Goal: Contribute content: Contribute content

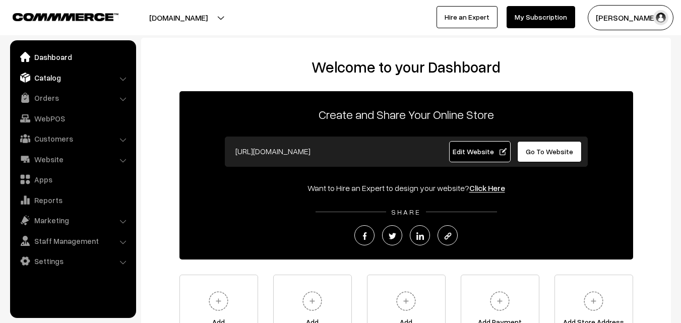
click at [47, 74] on link "Catalog" at bounding box center [73, 78] width 120 height 18
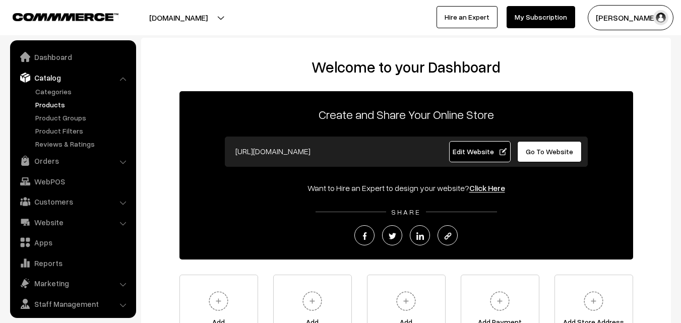
click at [46, 103] on link "Products" at bounding box center [83, 104] width 100 height 11
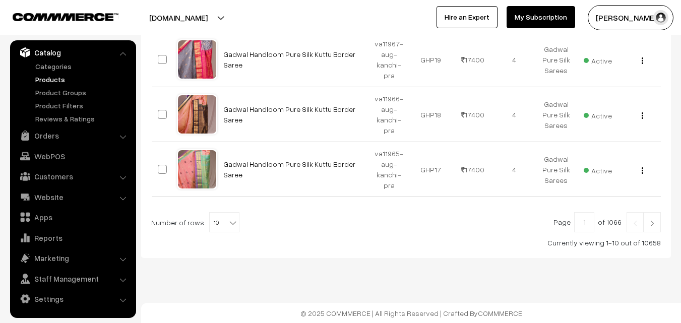
scroll to position [579, 0]
click at [228, 222] on b at bounding box center [233, 222] width 10 height 10
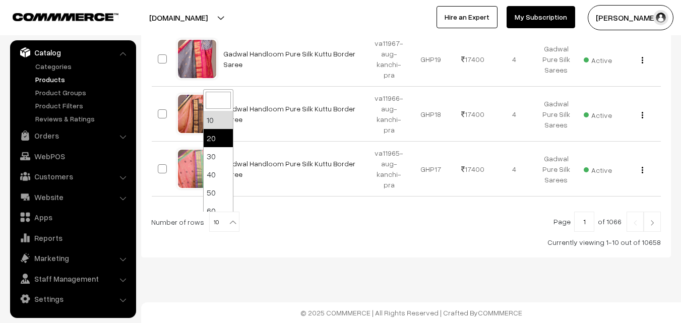
select select "20"
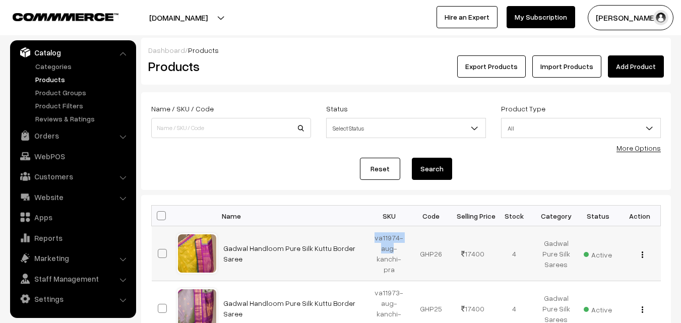
drag, startPoint x: 377, startPoint y: 237, endPoint x: 393, endPoint y: 246, distance: 18.0
click at [393, 246] on td "va11974-aug-kanchi-pra" at bounding box center [390, 253] width 42 height 55
copy td "va11974-aug"
click at [642, 64] on link "Add Product" at bounding box center [636, 66] width 56 height 22
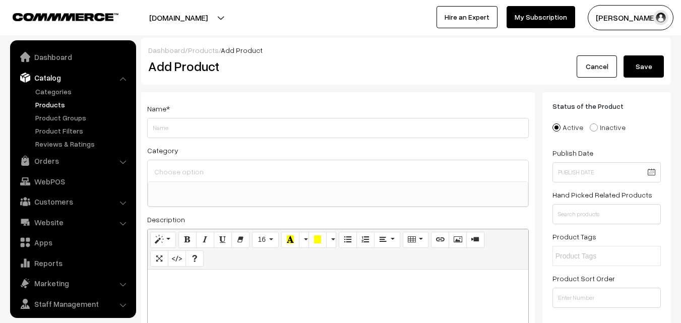
select select
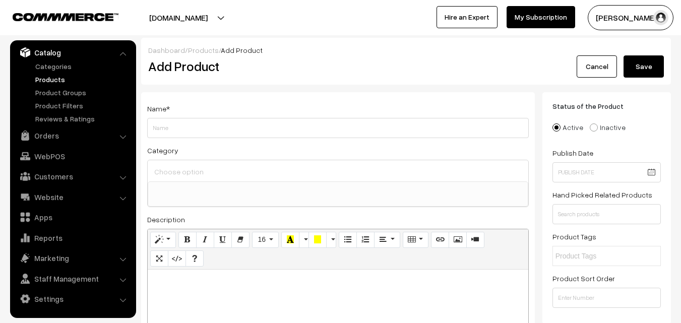
click at [52, 82] on link "Products" at bounding box center [83, 79] width 100 height 11
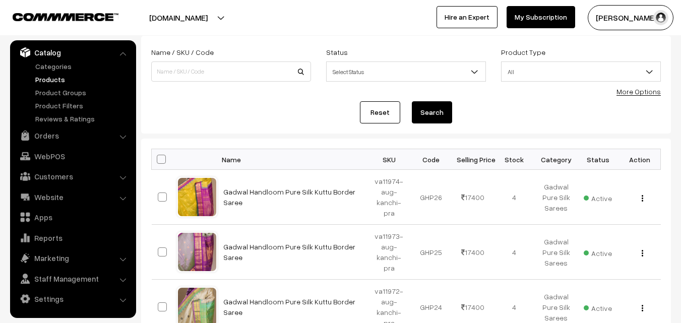
scroll to position [151, 0]
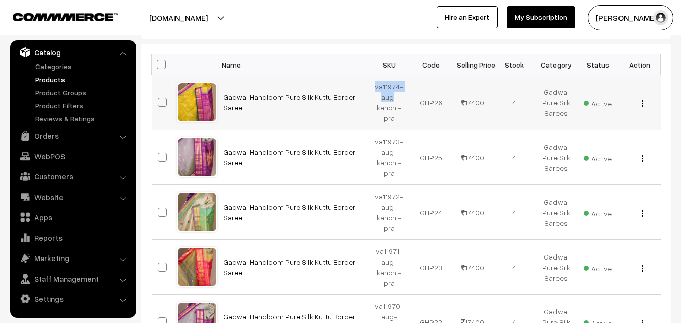
drag, startPoint x: 377, startPoint y: 88, endPoint x: 393, endPoint y: 97, distance: 18.3
click at [393, 97] on td "va11974-aug-kanchi-pra" at bounding box center [390, 102] width 42 height 55
copy td "va11974-aug"
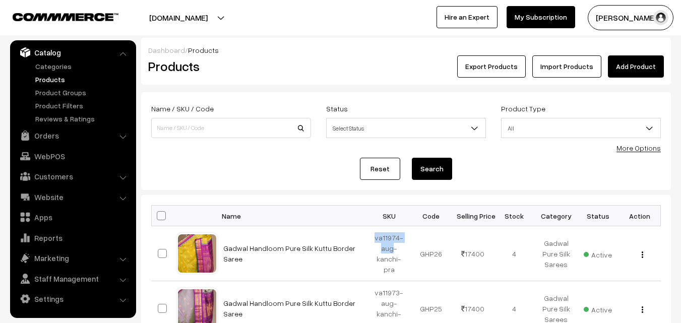
click at [625, 69] on link "Add Product" at bounding box center [636, 66] width 56 height 22
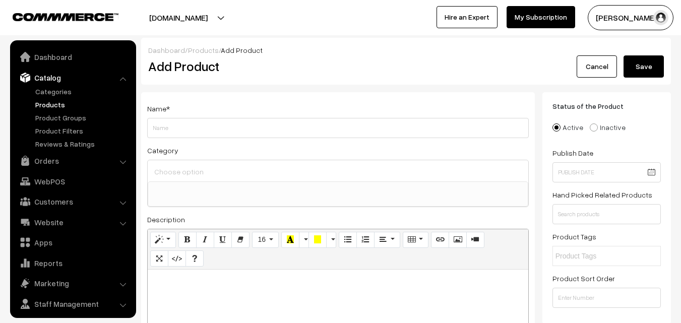
select select
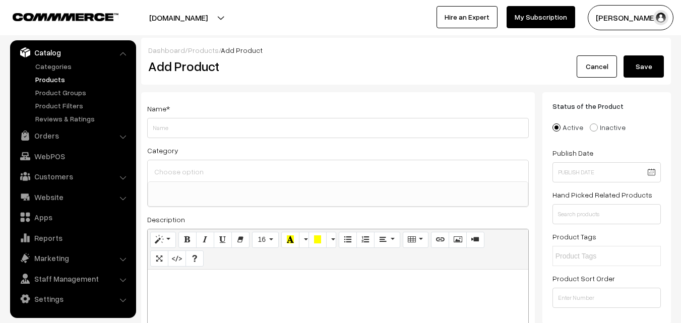
click at [230, 280] on p at bounding box center [338, 281] width 371 height 12
paste div
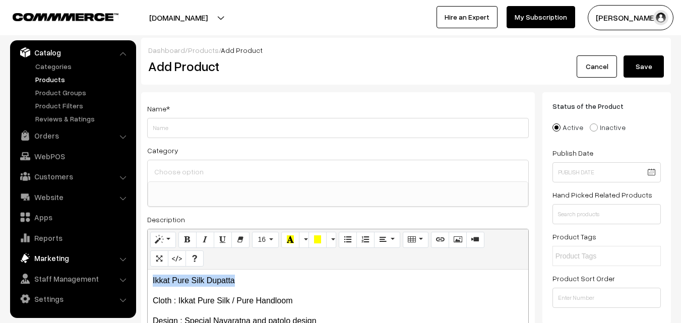
drag, startPoint x: 263, startPoint y: 275, endPoint x: 98, endPoint y: 254, distance: 166.2
copy p "Ikkat Pure Silk Dupatta"
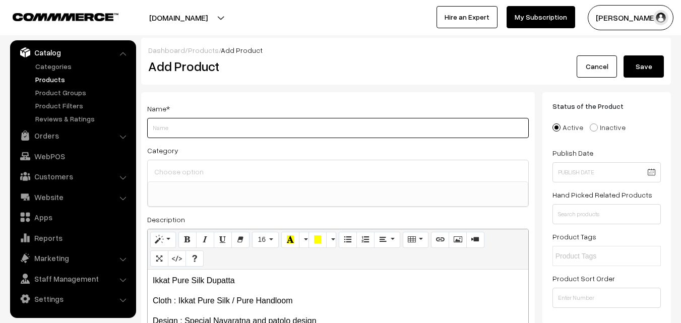
click at [151, 125] on input "Weight" at bounding box center [338, 128] width 382 height 20
paste input "Ikkat Pure Silk Dupatta"
type input "Ikkat Pure Silk Dupatta"
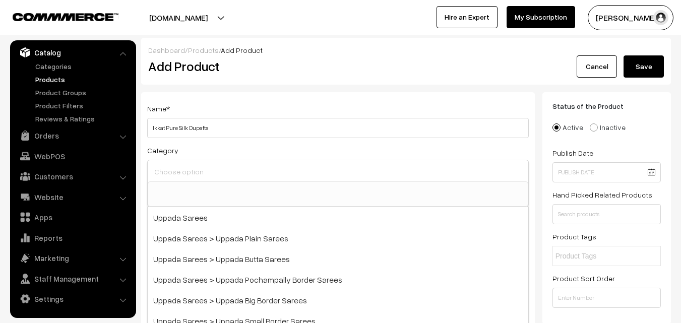
click at [209, 172] on input at bounding box center [338, 171] width 373 height 15
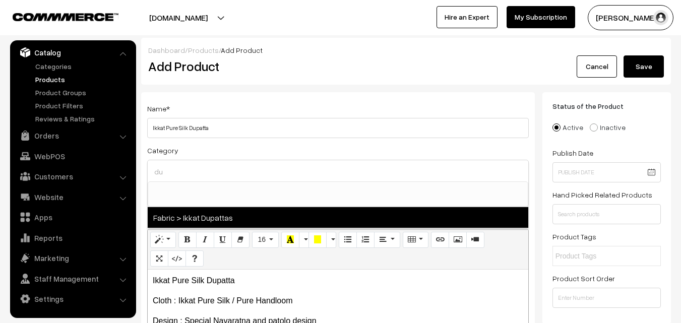
type input "du"
click at [215, 218] on span "Fabric > Ikkat Dupattas" at bounding box center [338, 217] width 381 height 21
select select "37"
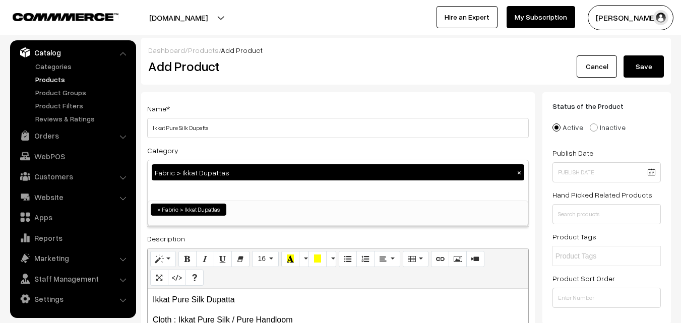
scroll to position [531, 0]
click at [242, 30] on div "uppadasarees.in Go to Website Create New Store Radha Krishna My Profile Refer &…" at bounding box center [340, 17] width 681 height 35
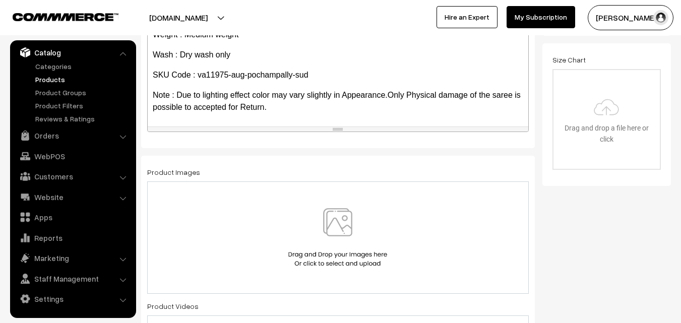
scroll to position [302, 0]
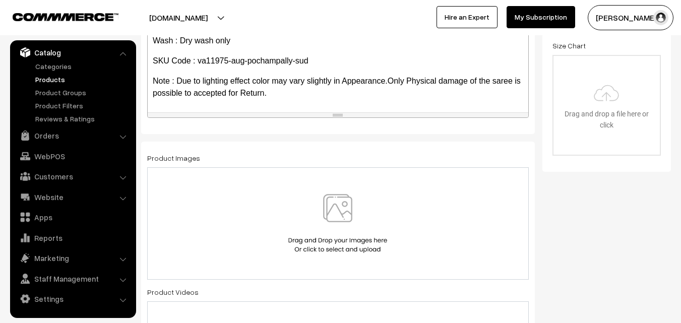
click at [330, 212] on img at bounding box center [338, 223] width 104 height 59
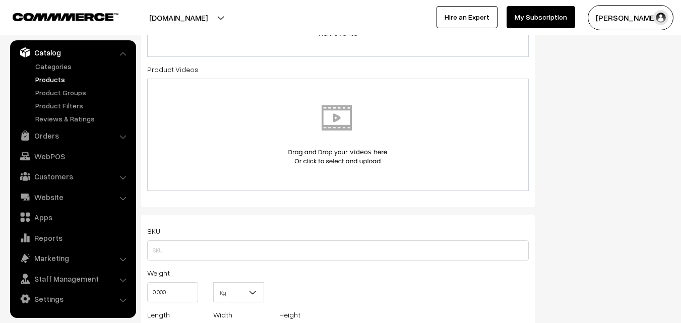
scroll to position [555, 0]
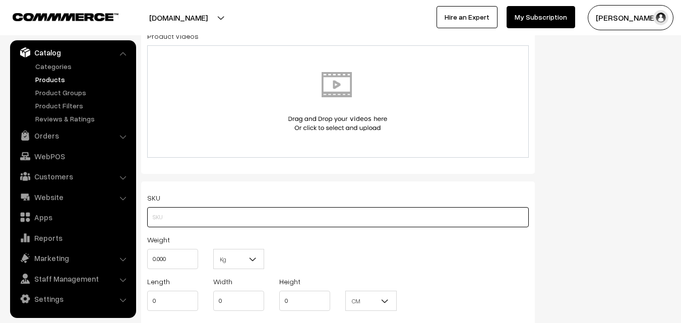
click at [179, 219] on input "text" at bounding box center [338, 217] width 382 height 20
paste input "va11975-aug-pochampally-sud"
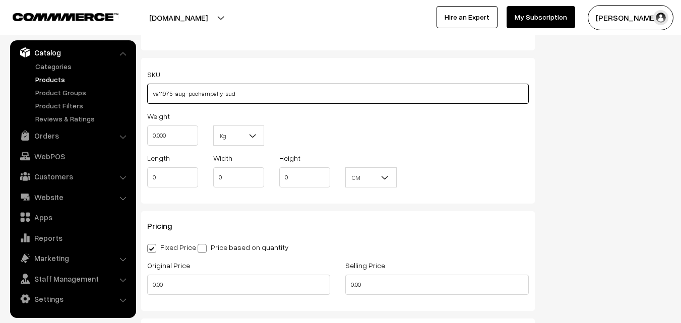
scroll to position [706, 0]
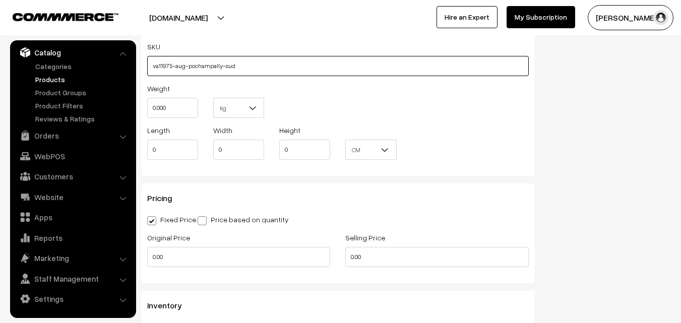
type input "va11975-aug-pochampally-sud"
click at [171, 111] on input "0.000" at bounding box center [172, 108] width 51 height 20
click at [170, 111] on input "0.000" at bounding box center [172, 108] width 51 height 20
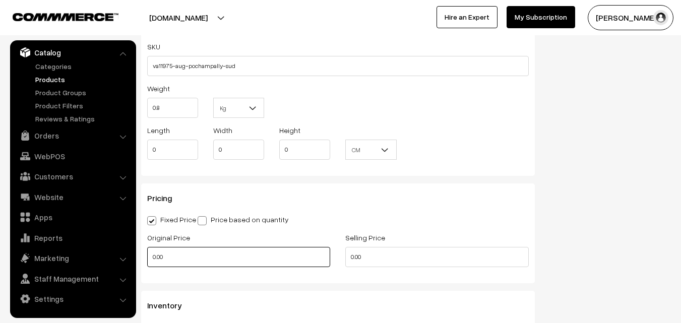
type input "0.80"
click at [178, 254] on input "0.00" at bounding box center [238, 257] width 183 height 20
type input "0"
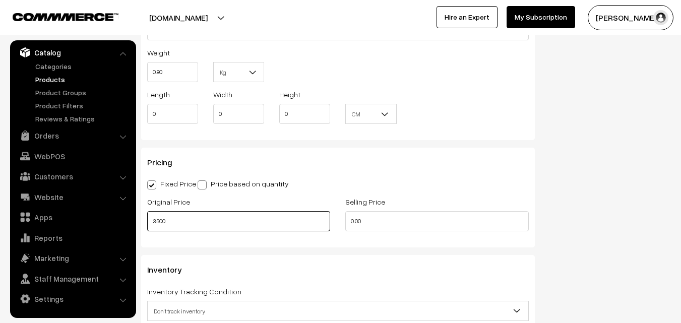
scroll to position [807, 0]
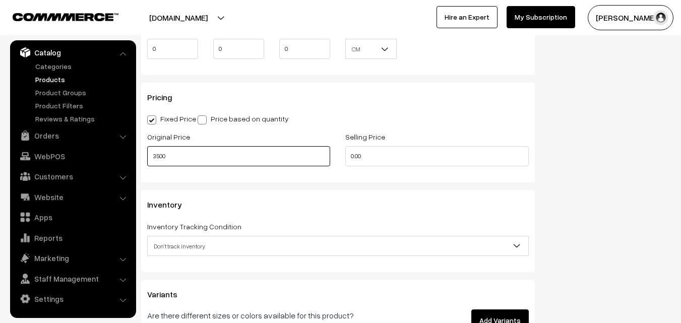
type input "3500"
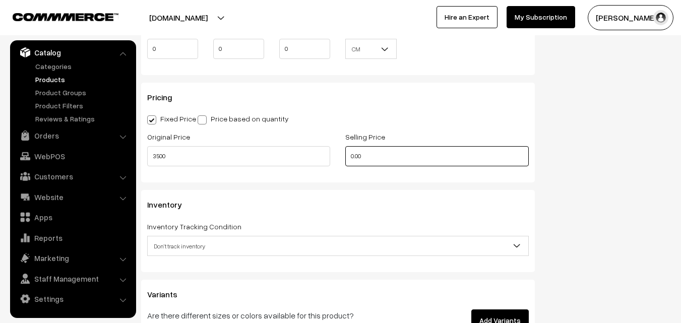
click at [377, 151] on input "0.00" at bounding box center [436, 156] width 183 height 20
type input "0"
type input "4499"
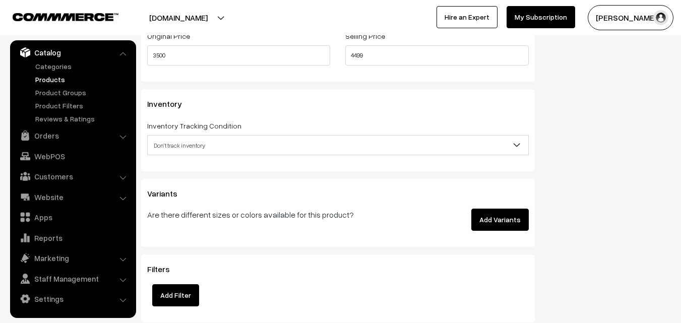
click at [186, 139] on span "Don't track inventory" at bounding box center [338, 146] width 381 height 18
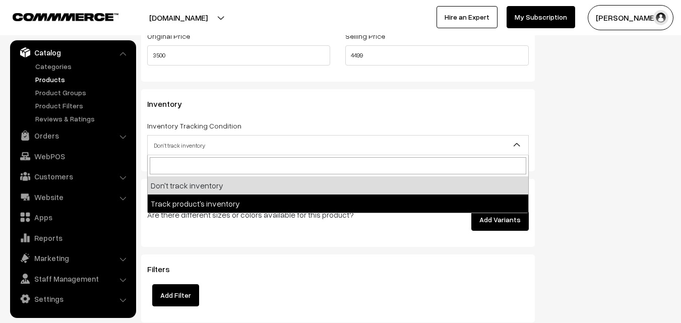
select select "2"
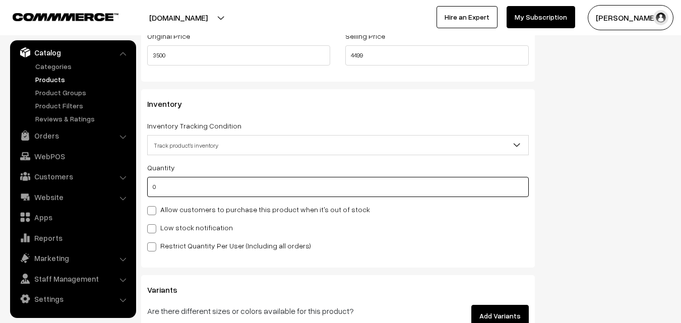
click at [178, 187] on input "0" at bounding box center [338, 187] width 382 height 20
type input "4"
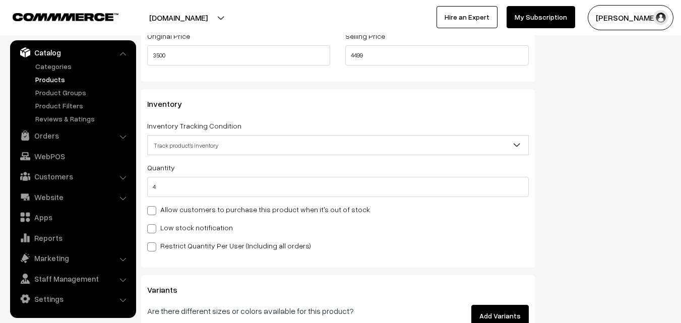
click at [173, 220] on div "Quantity 4 Allow customers to purchase this product when it's out of stock Low …" at bounding box center [338, 206] width 382 height 90
click at [173, 223] on label "Low stock notification" at bounding box center [190, 227] width 86 height 11
click at [154, 224] on input "Low stock notification" at bounding box center [150, 227] width 7 height 7
checkbox input "true"
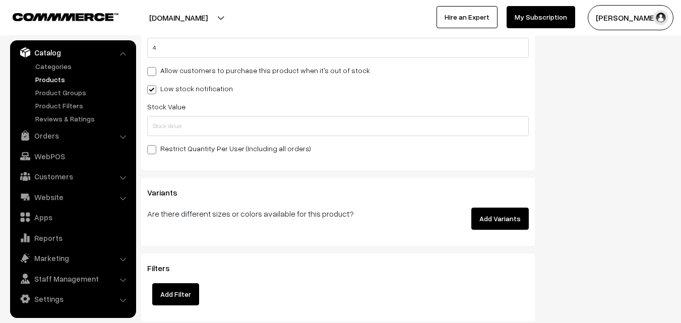
scroll to position [1059, 0]
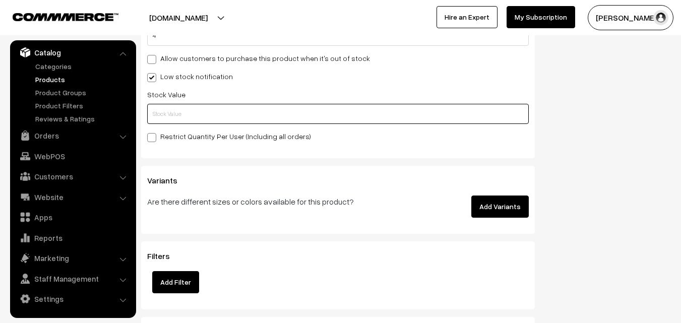
click at [176, 112] on input "text" at bounding box center [338, 114] width 382 height 20
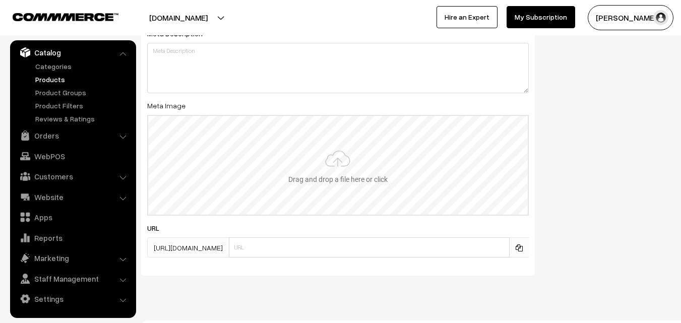
scroll to position [1501, 0]
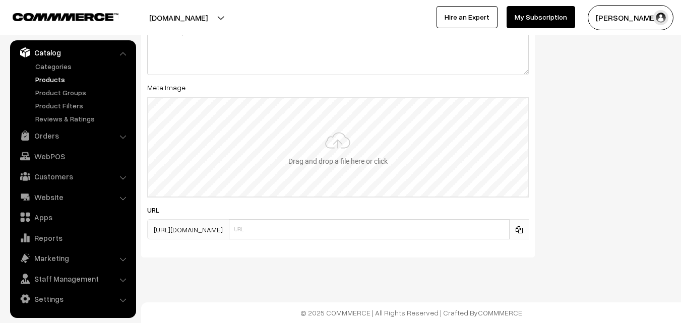
type input "2"
click at [334, 137] on input "file" at bounding box center [338, 147] width 380 height 99
type input "C:\fakepath\ikkat-dupatta-va11975-aug.jpeg"
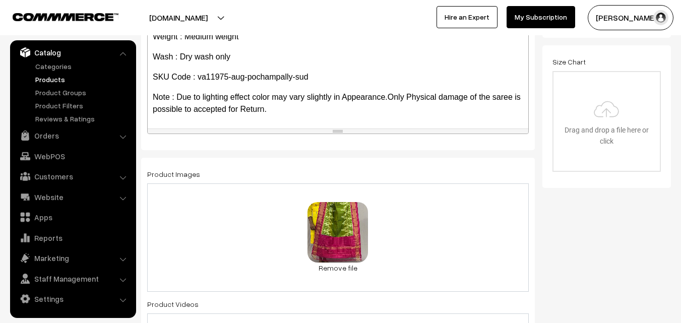
scroll to position [0, 0]
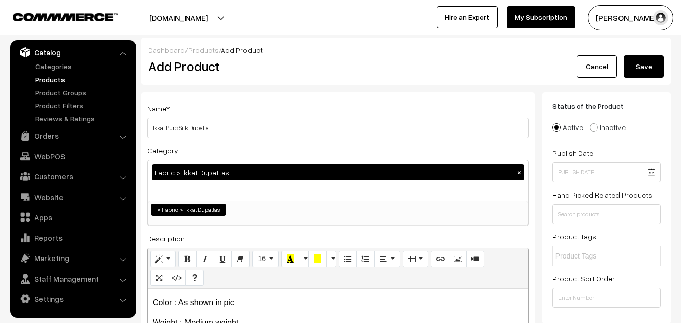
click at [631, 62] on button "Save" at bounding box center [644, 66] width 40 height 22
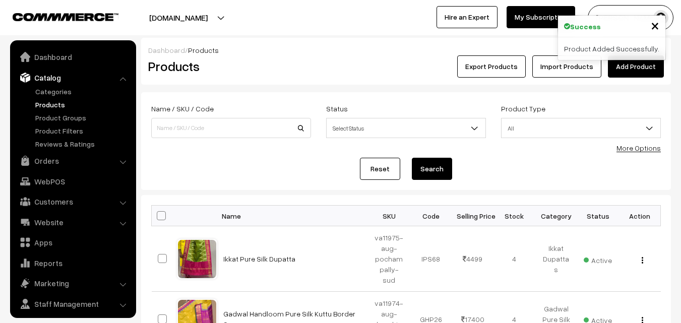
scroll to position [25, 0]
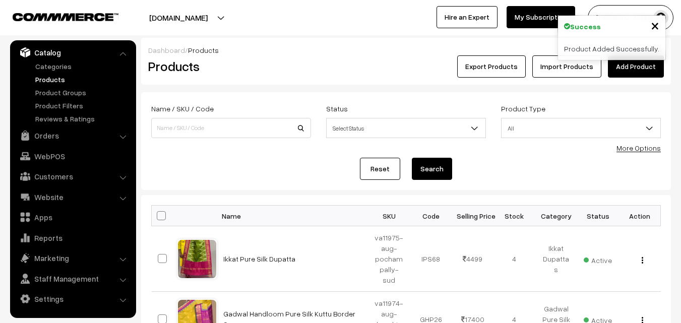
click at [636, 67] on link "Add Product" at bounding box center [636, 66] width 56 height 22
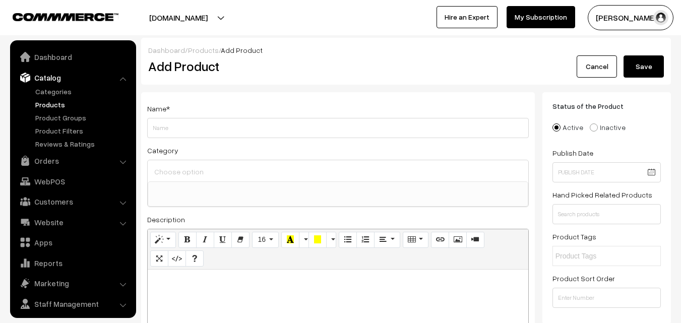
select select
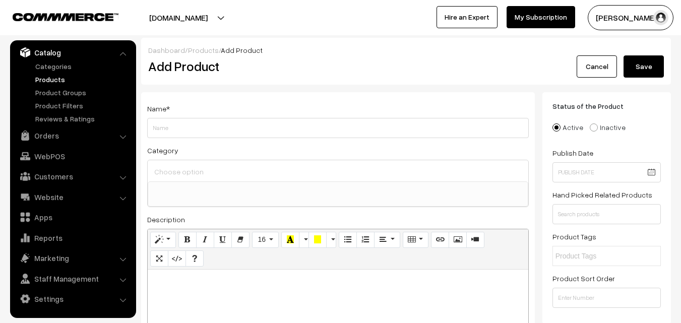
paste div
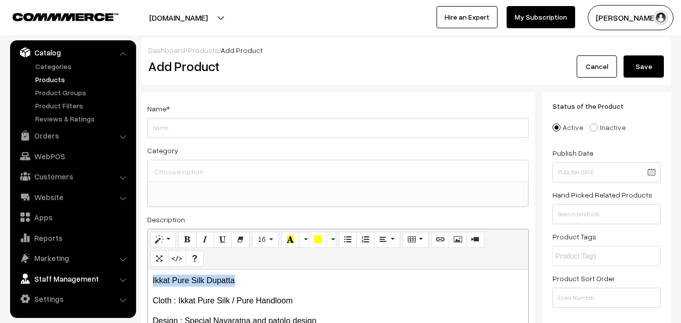
drag, startPoint x: 269, startPoint y: 278, endPoint x: 88, endPoint y: 277, distance: 181.0
copy p "Ikkat Pure Silk Dupatta"
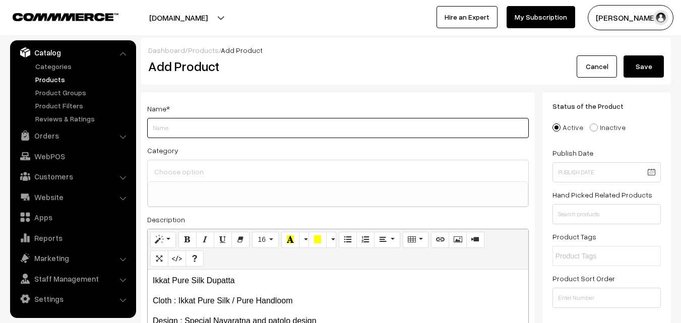
click at [159, 133] on input "Weight" at bounding box center [338, 128] width 382 height 20
paste input "Ikkat Pure Silk Dupatta"
type input "Ikkat Pure Silk Dupatta"
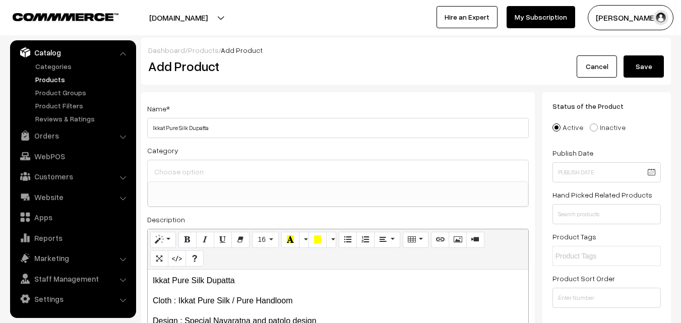
click at [171, 166] on input at bounding box center [338, 171] width 373 height 15
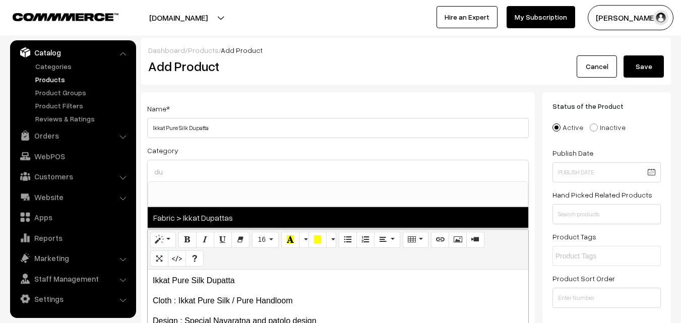
type input "du"
click at [211, 222] on span "Fabric > Ikkat Dupattas" at bounding box center [338, 217] width 381 height 21
select select "37"
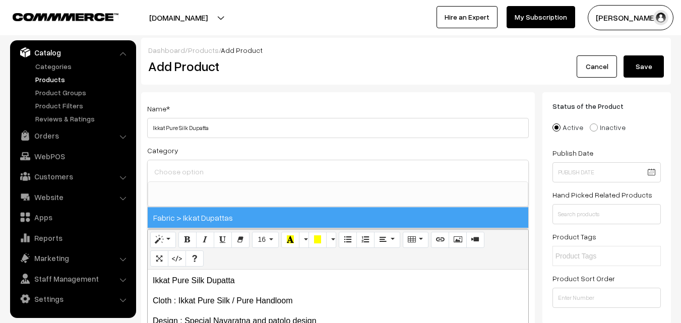
scroll to position [531, 0]
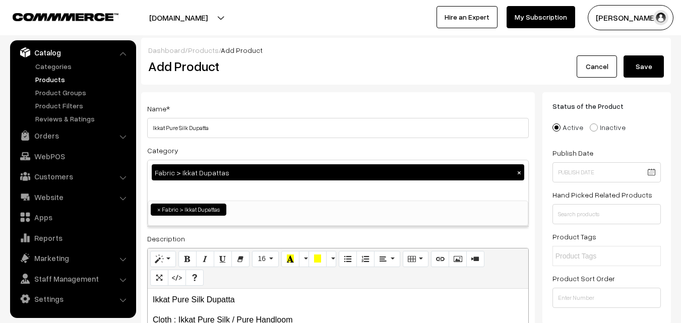
click at [258, 100] on div "Name * Ikkat Pure Silk Dupatta Category Fabric > Ikkat Dupattas × Uppada Sarees…" at bounding box center [338, 264] width 394 height 344
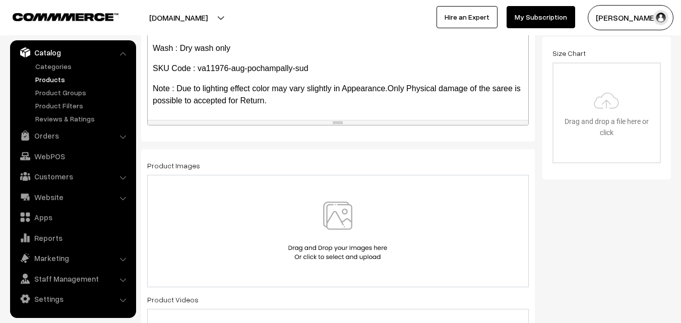
scroll to position [302, 0]
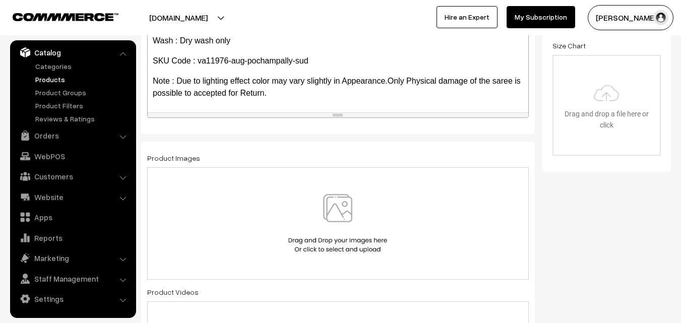
click at [344, 221] on img at bounding box center [338, 223] width 104 height 59
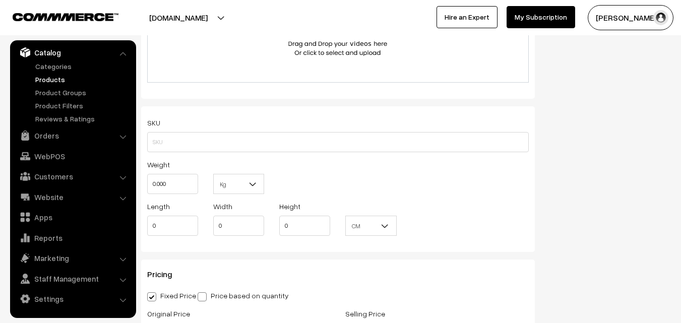
scroll to position [655, 0]
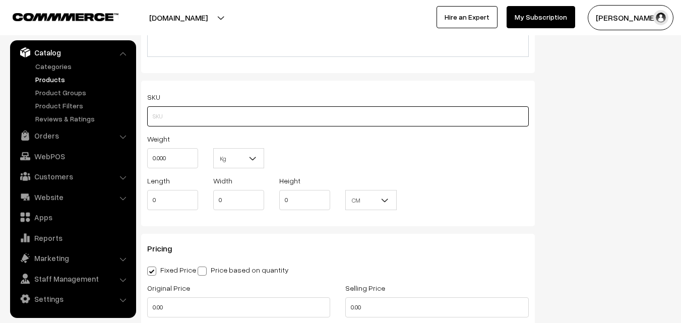
click at [176, 114] on input "text" at bounding box center [338, 116] width 382 height 20
paste input "va11976-aug-pochampally-sud"
type input "va11976-aug-pochampally-sud"
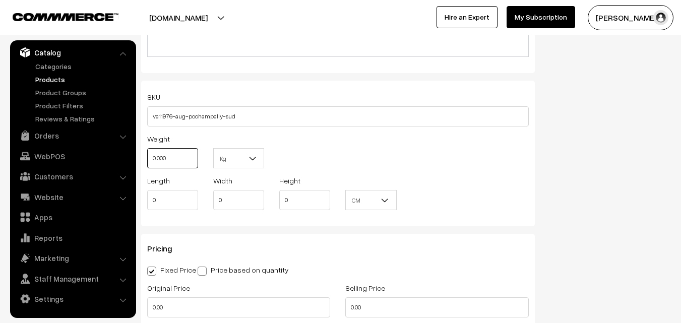
click at [176, 161] on input "0.000" at bounding box center [172, 158] width 51 height 20
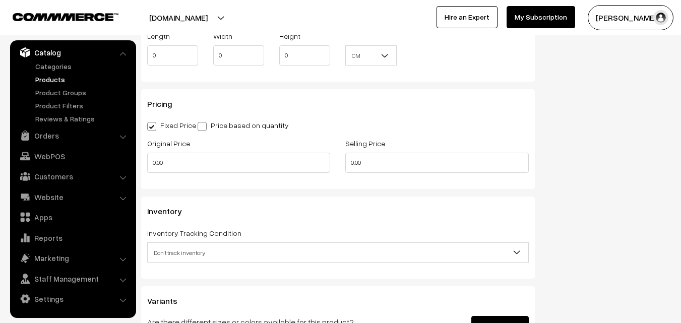
scroll to position [807, 0]
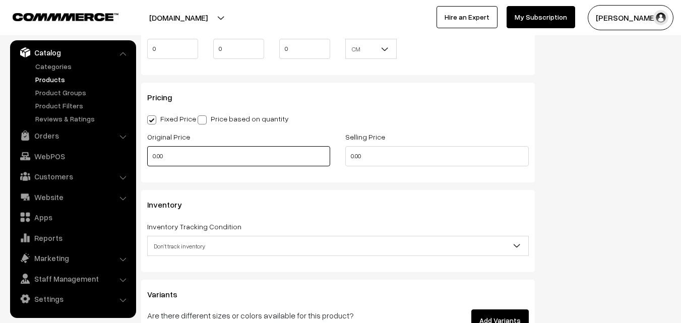
type input "0.80"
click at [188, 157] on input "0.00" at bounding box center [238, 156] width 183 height 20
type input "0"
type input "3500"
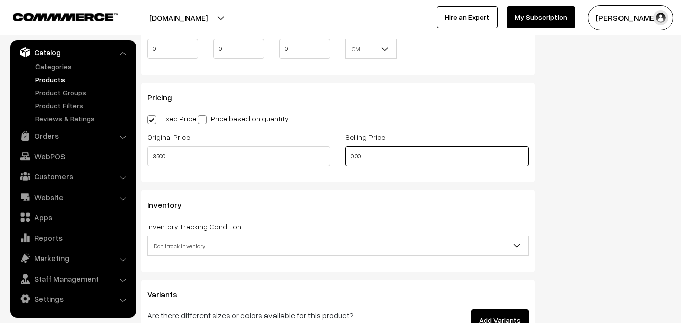
click at [376, 154] on input "0.00" at bounding box center [436, 156] width 183 height 20
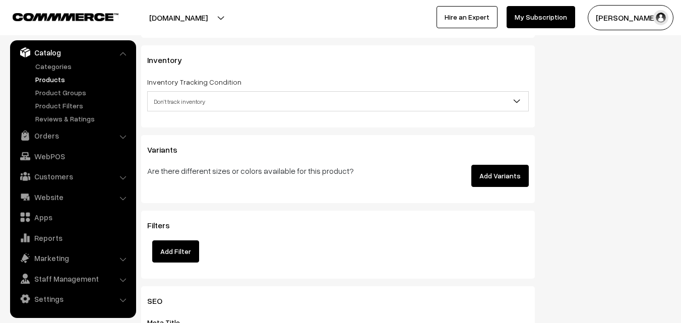
scroll to position [958, 0]
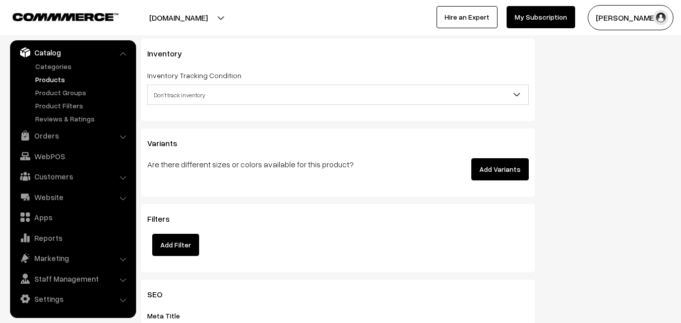
type input "4499"
click at [175, 99] on span "Don't track inventory" at bounding box center [338, 95] width 381 height 18
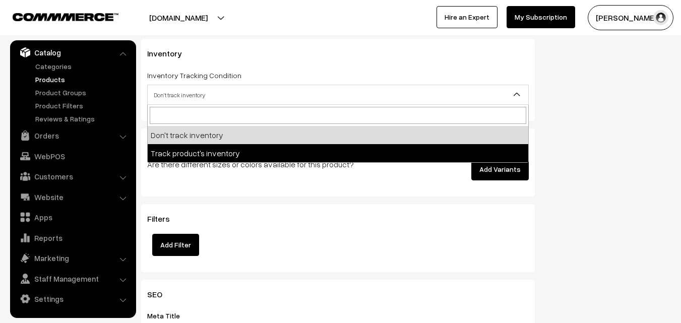
select select "2"
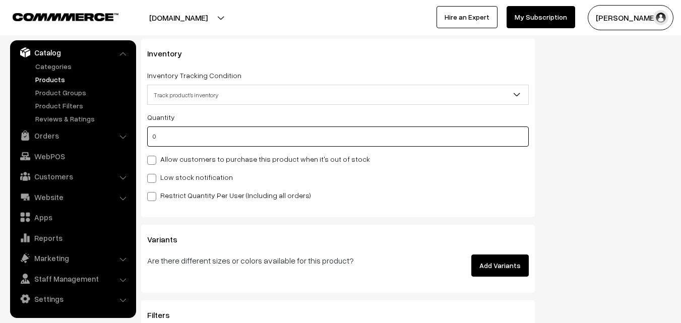
click at [170, 141] on input "0" at bounding box center [338, 137] width 382 height 20
type input "4"
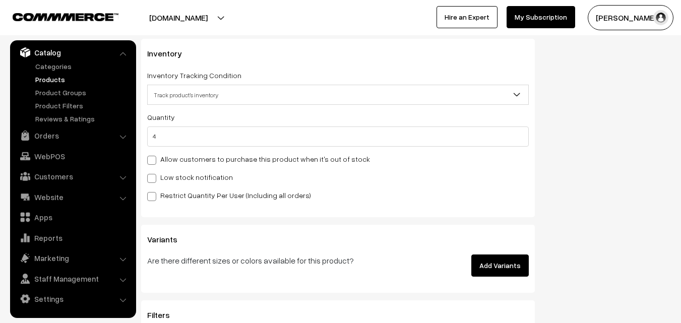
click at [170, 173] on label "Low stock notification" at bounding box center [190, 177] width 86 height 11
click at [154, 173] on input "Low stock notification" at bounding box center [150, 176] width 7 height 7
checkbox input "true"
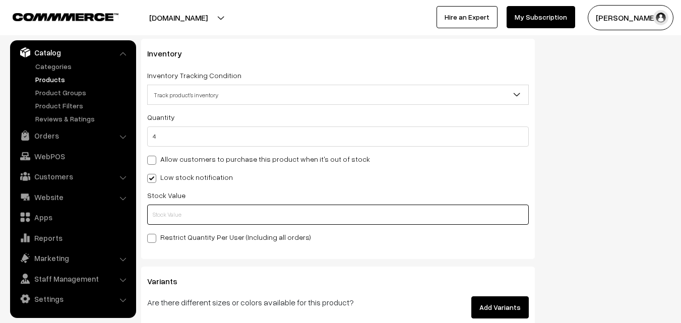
click at [170, 206] on input "text" at bounding box center [338, 215] width 382 height 20
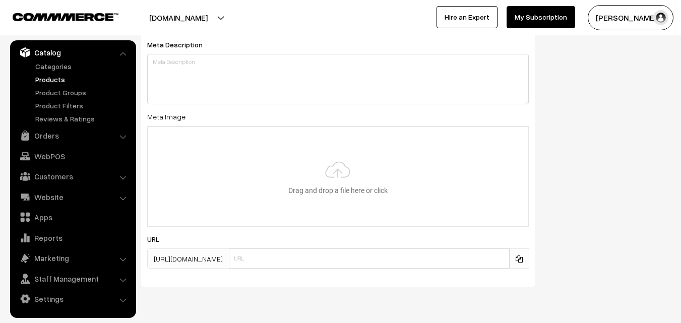
scroll to position [1501, 0]
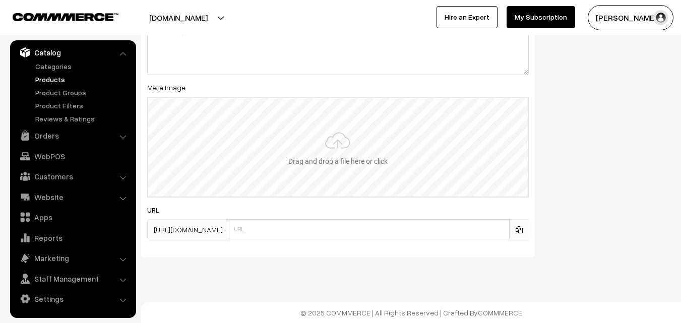
type input "2"
click at [372, 144] on input "file" at bounding box center [338, 147] width 380 height 99
type input "C:\fakepath\ikkat-dupatta-va11976-aug.jpeg"
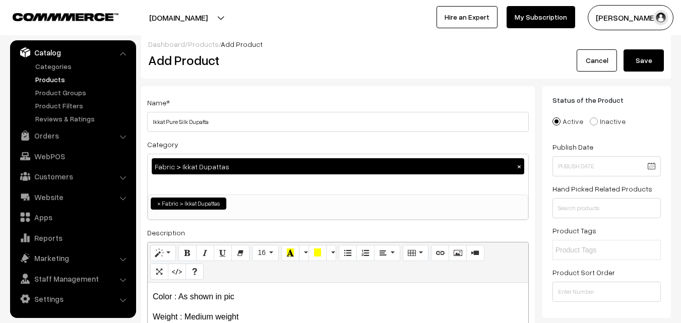
scroll to position [0, 0]
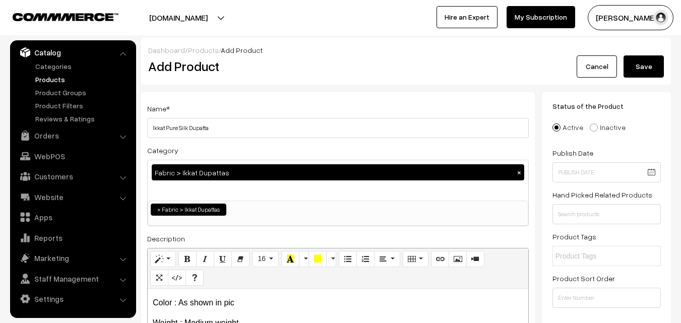
click at [641, 64] on button "Save" at bounding box center [644, 66] width 40 height 22
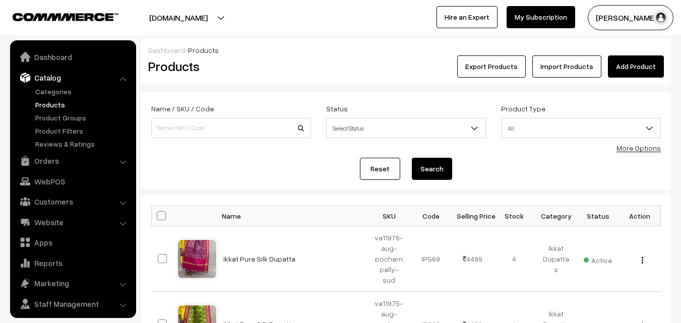
scroll to position [25, 0]
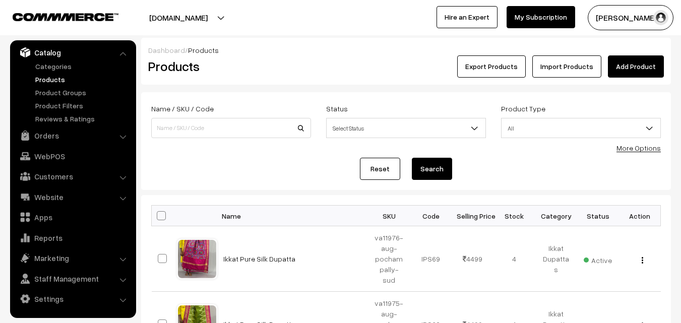
click at [648, 65] on link "Add Product" at bounding box center [636, 66] width 56 height 22
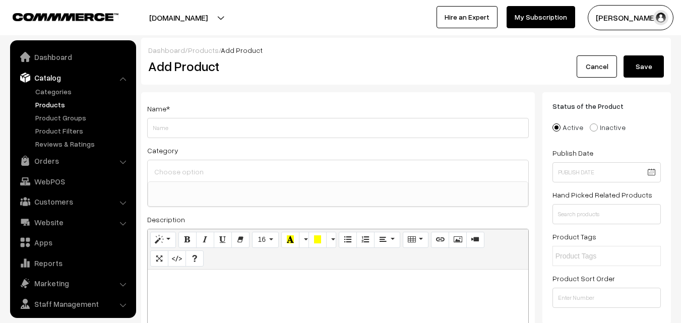
select select
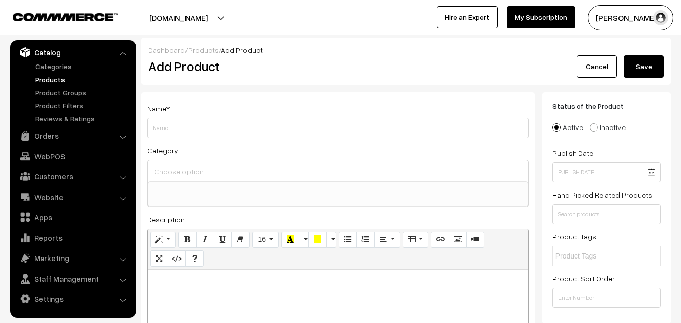
click at [209, 284] on p at bounding box center [338, 281] width 371 height 12
paste div
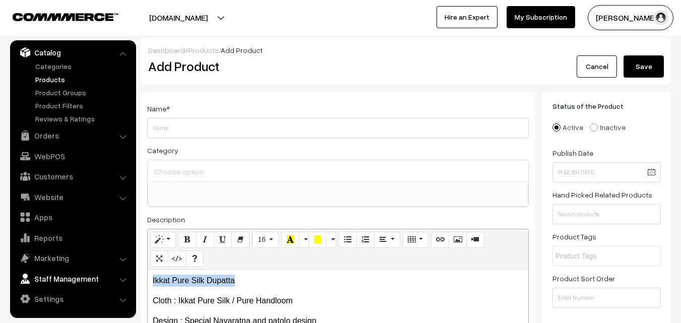
drag, startPoint x: 260, startPoint y: 280, endPoint x: 83, endPoint y: 281, distance: 176.5
copy p "Ikkat Pure Silk Dupatta"
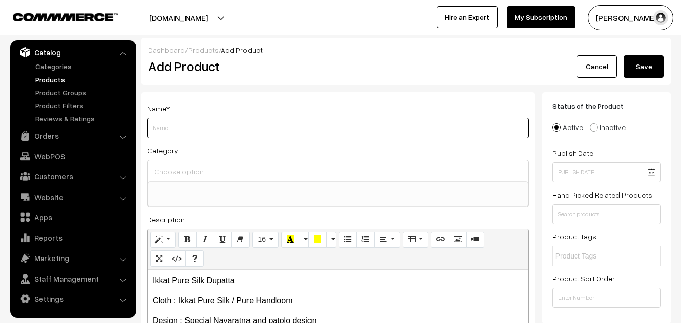
click at [152, 135] on input "Weight" at bounding box center [338, 128] width 382 height 20
paste input "Ikkat Pure Silk Dupatta"
type input "Ikkat Pure Silk Dupatta"
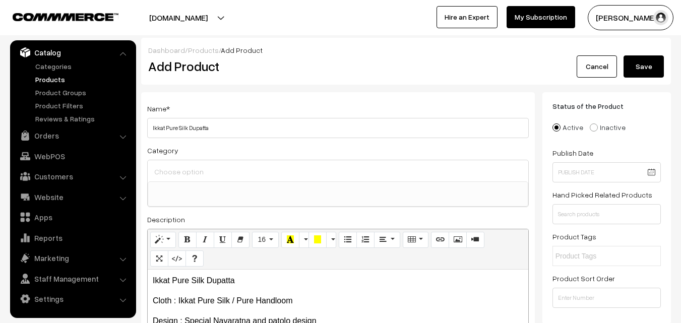
click at [165, 168] on input at bounding box center [338, 171] width 373 height 15
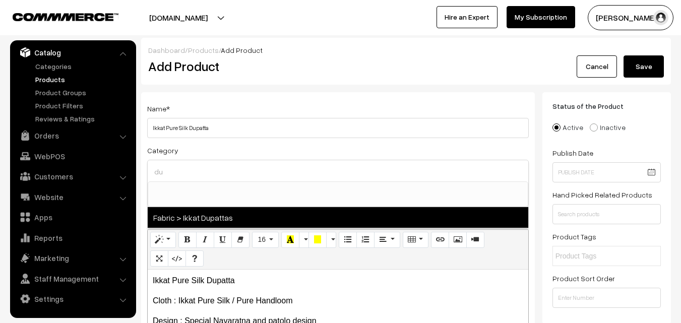
type input "du"
click at [196, 216] on span "Fabric > Ikkat Dupattas" at bounding box center [338, 217] width 381 height 21
select select "37"
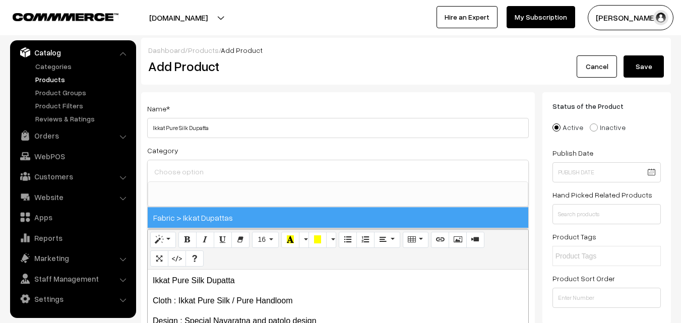
scroll to position [531, 0]
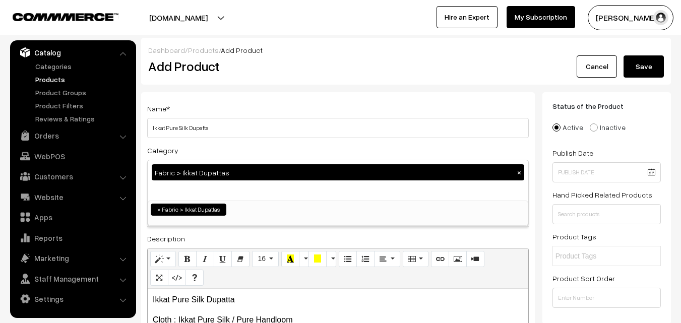
click at [249, 114] on div "Name * Ikkat Pure Silk Dupatta" at bounding box center [338, 120] width 382 height 36
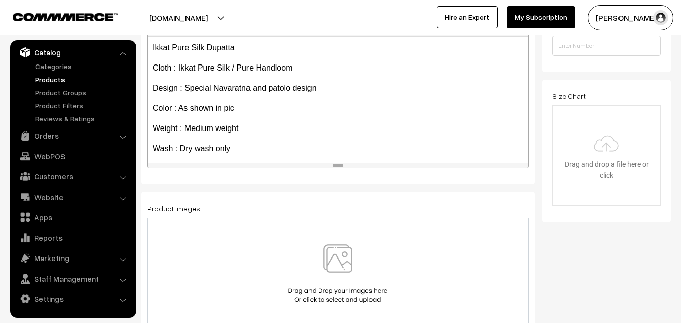
scroll to position [57, 0]
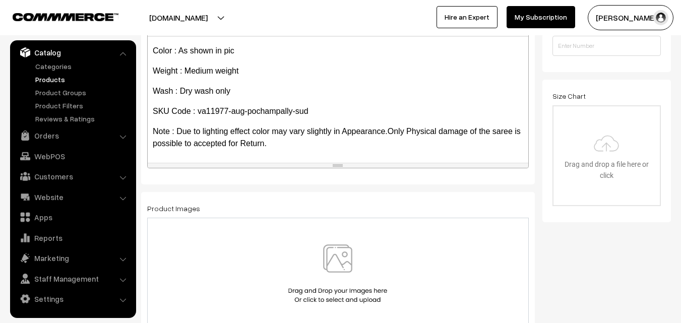
click at [339, 265] on img at bounding box center [338, 274] width 104 height 59
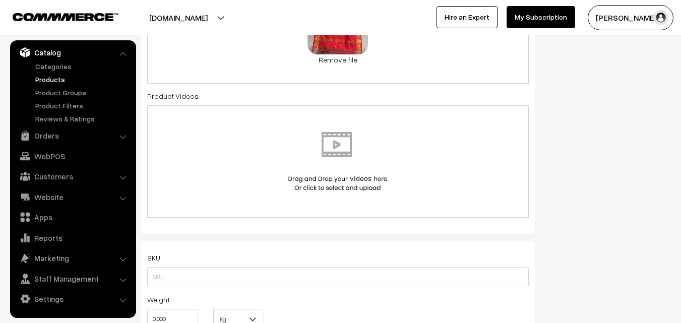
scroll to position [605, 0]
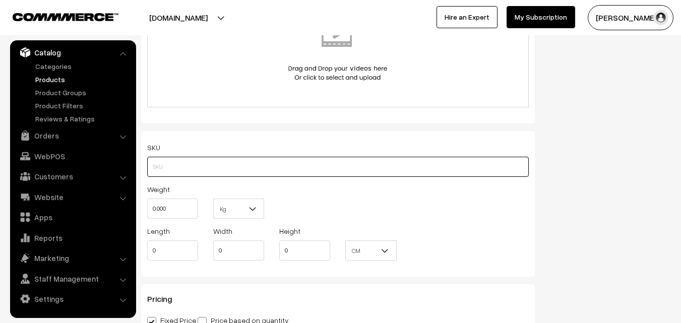
click at [180, 174] on input "text" at bounding box center [338, 167] width 382 height 20
paste input "va11977-aug-pochampally-sud"
type input "va11977-aug-pochampally-sud"
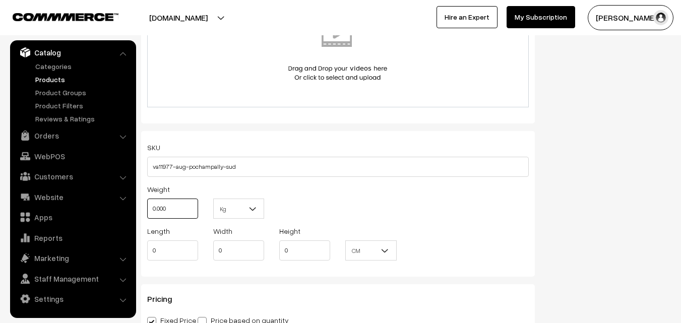
click at [162, 207] on input "0.000" at bounding box center [172, 209] width 51 height 20
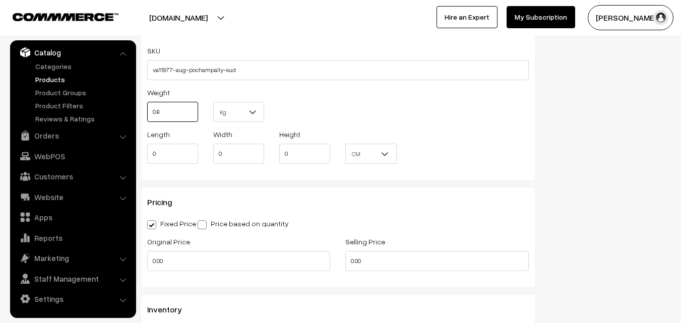
scroll to position [706, 0]
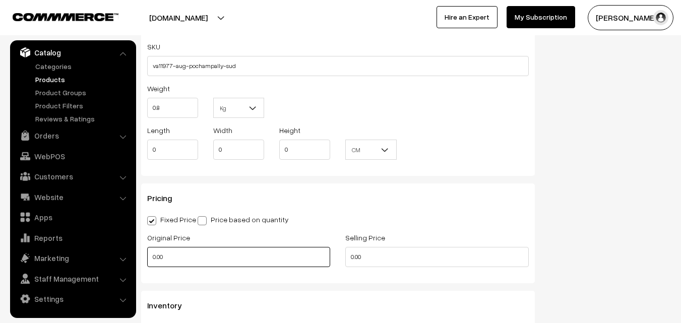
type input "0.80"
click at [168, 256] on input "0.00" at bounding box center [238, 257] width 183 height 20
type input "3500"
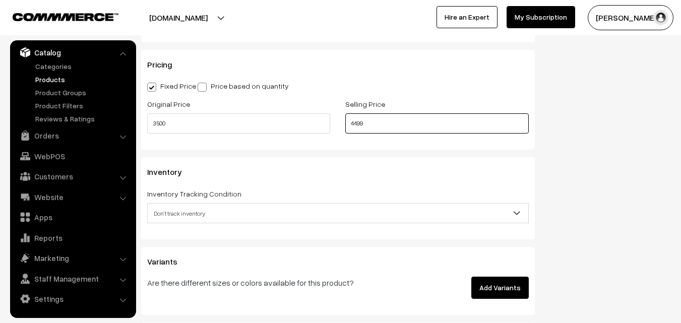
scroll to position [857, 0]
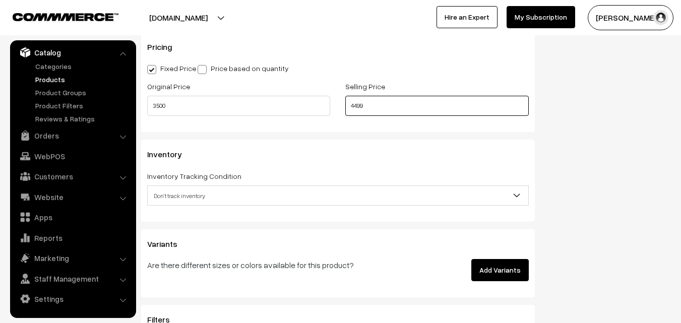
type input "4499"
click at [180, 187] on span "Don't track inventory" at bounding box center [338, 196] width 381 height 18
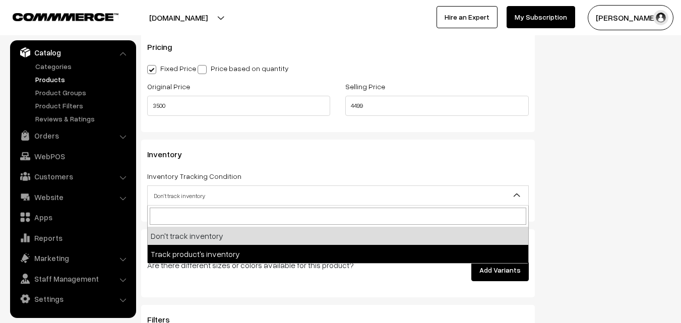
select select "2"
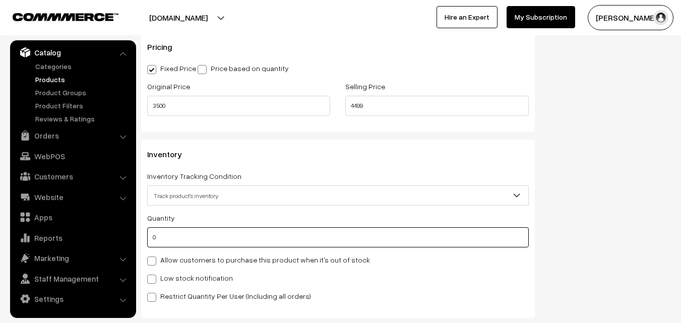
click at [177, 236] on input "0" at bounding box center [338, 237] width 382 height 20
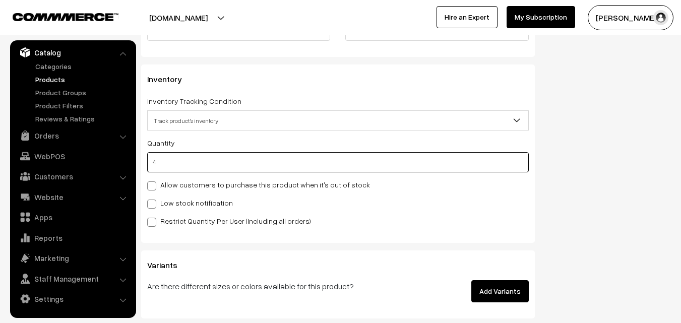
scroll to position [1059, 0]
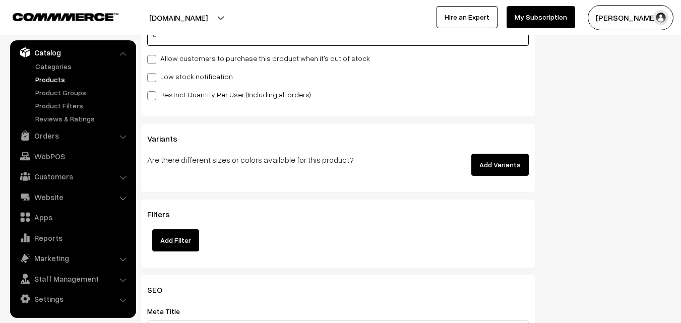
type input "4"
click at [152, 76] on span at bounding box center [151, 77] width 9 height 9
click at [152, 76] on input "Low stock notification" at bounding box center [150, 76] width 7 height 7
checkbox input "true"
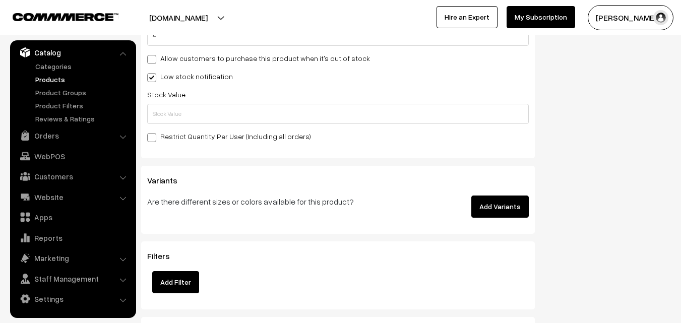
click at [154, 130] on div "Restrict Quantity Per User (Including all orders)" at bounding box center [338, 136] width 382 height 12
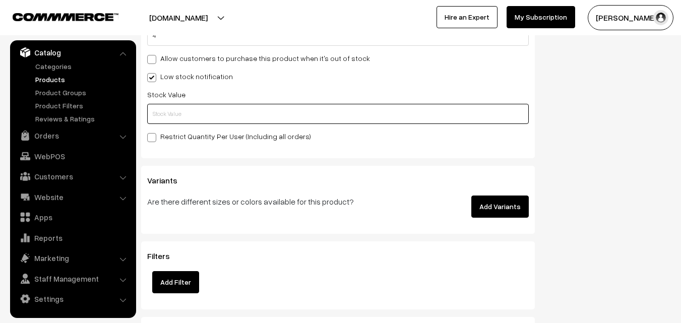
click at [160, 113] on input "text" at bounding box center [338, 114] width 382 height 20
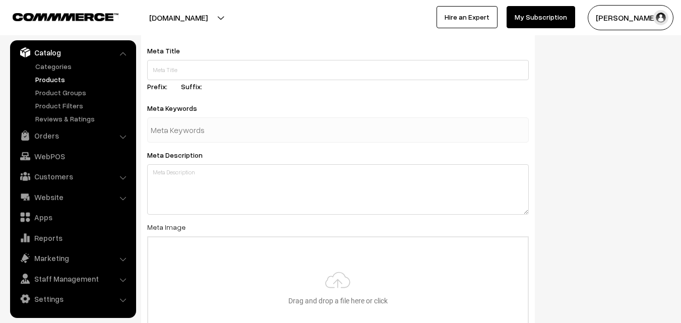
scroll to position [1501, 0]
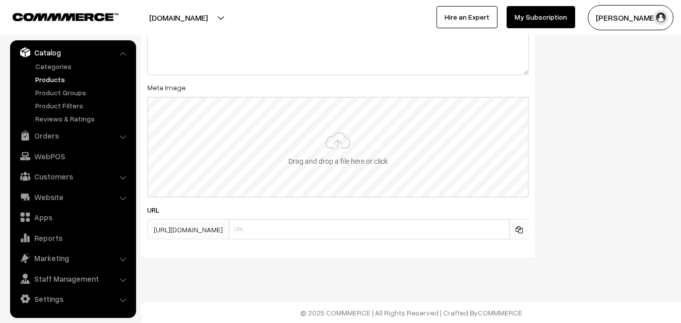
type input "2"
click at [347, 155] on input "file" at bounding box center [338, 147] width 380 height 99
type input "C:\fakepath\ikkat-dupatta-va11977-aug.jpeg"
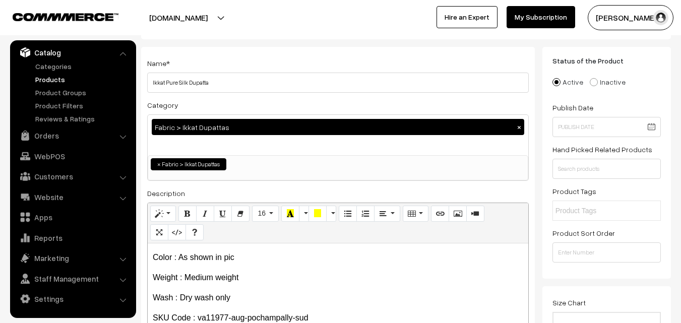
scroll to position [0, 0]
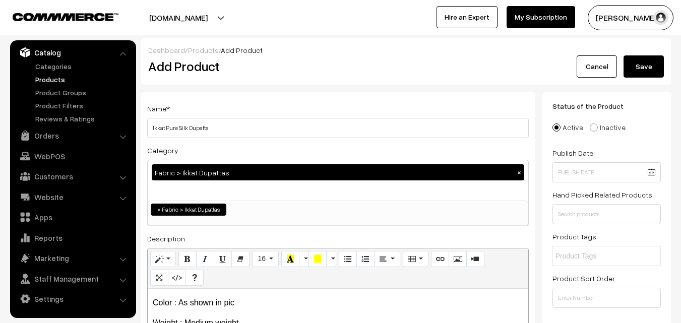
click at [636, 63] on button "Save" at bounding box center [644, 66] width 40 height 22
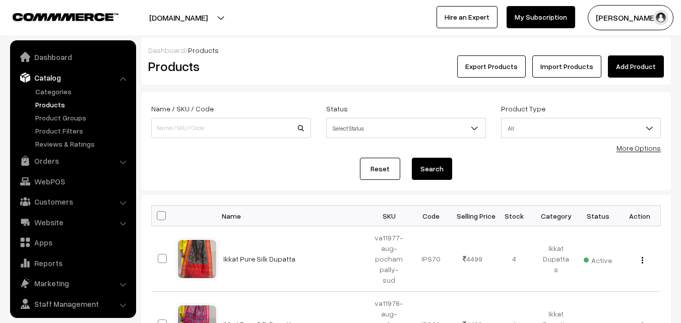
scroll to position [25, 0]
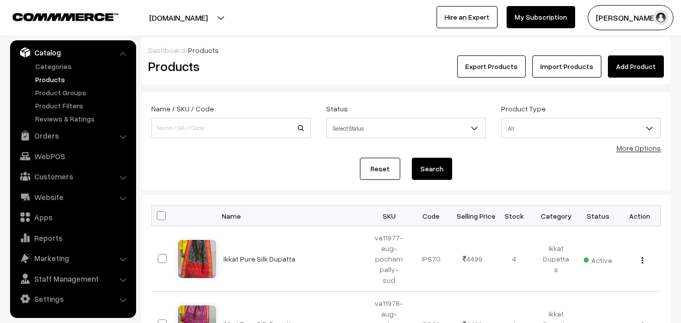
click at [626, 67] on link "Add Product" at bounding box center [636, 66] width 56 height 22
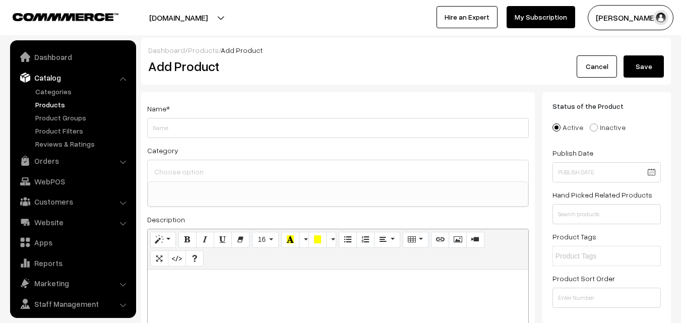
select select
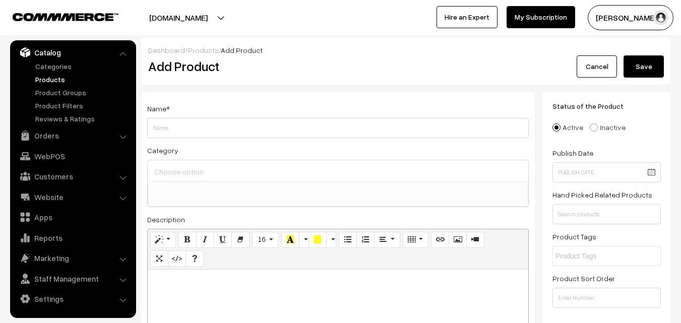
click at [186, 283] on p at bounding box center [338, 281] width 371 height 12
paste div
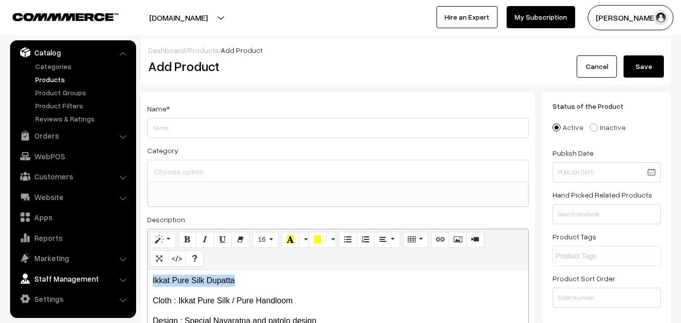
drag, startPoint x: 265, startPoint y: 280, endPoint x: 94, endPoint y: 278, distance: 170.9
copy p "Ikkat Pure Silk Dupatta"
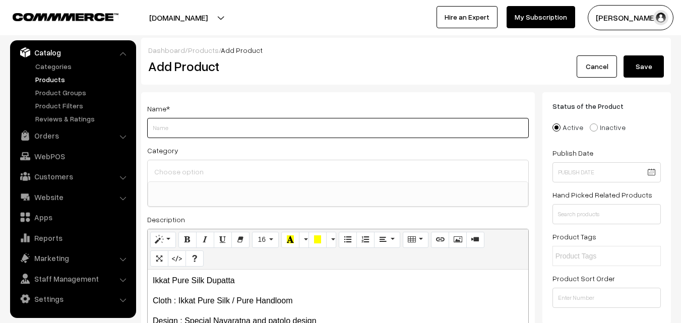
click at [154, 122] on input "Weight" at bounding box center [338, 128] width 382 height 20
paste input "Ikkat Pure Silk Dupatta"
type input "Ikkat Pure Silk Dupatta"
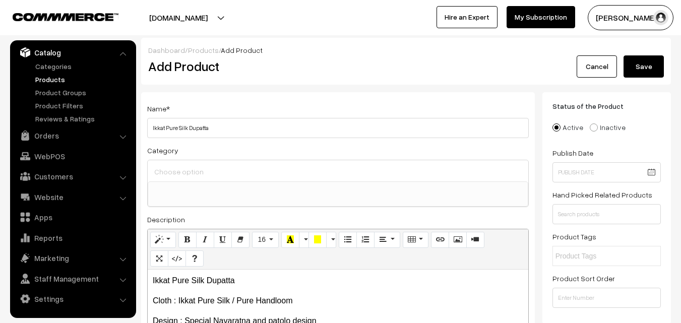
click at [164, 167] on input at bounding box center [338, 171] width 373 height 15
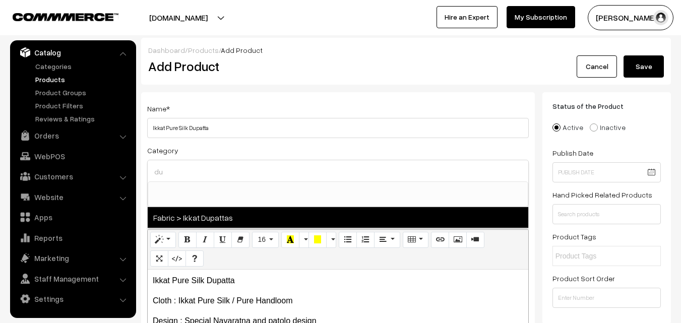
type input "du"
click at [237, 219] on span "Fabric > Ikkat Dupattas" at bounding box center [338, 217] width 381 height 21
select select "37"
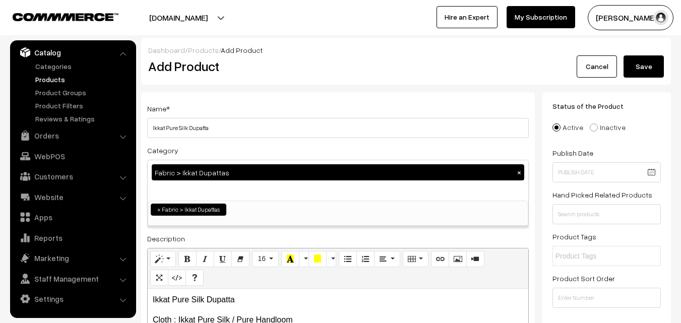
click at [269, 103] on div "Name * Ikkat Pure Silk Dupatta" at bounding box center [338, 120] width 382 height 36
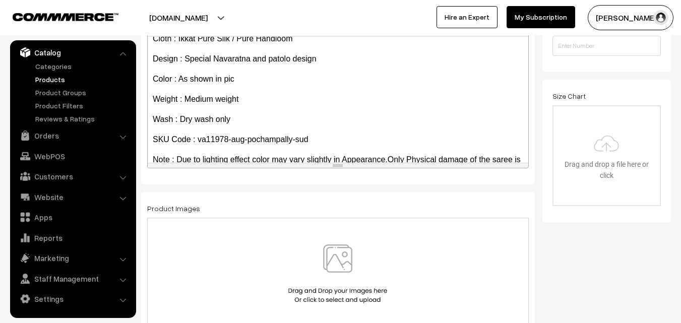
scroll to position [57, 0]
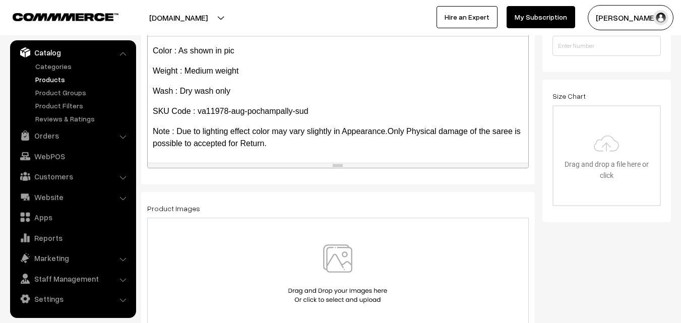
click at [331, 264] on img at bounding box center [338, 274] width 104 height 59
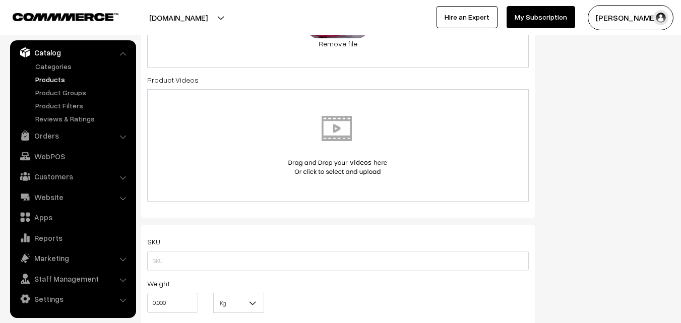
scroll to position [555, 0]
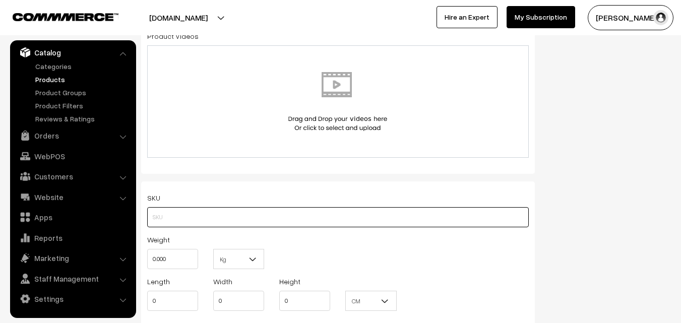
click at [159, 217] on input "text" at bounding box center [338, 217] width 382 height 20
paste input "va11978-aug-pochampally-sud"
type input "va11978-aug-pochampally-sud"
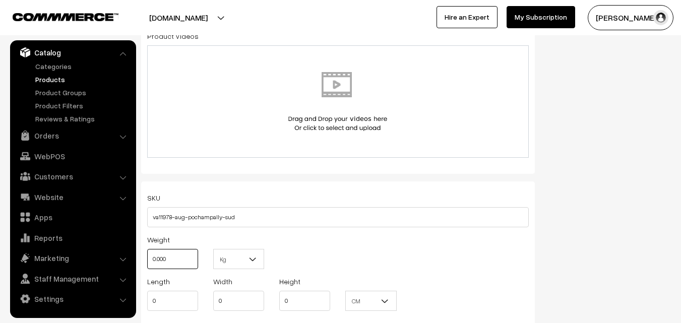
click at [169, 256] on input "0.000" at bounding box center [172, 259] width 51 height 20
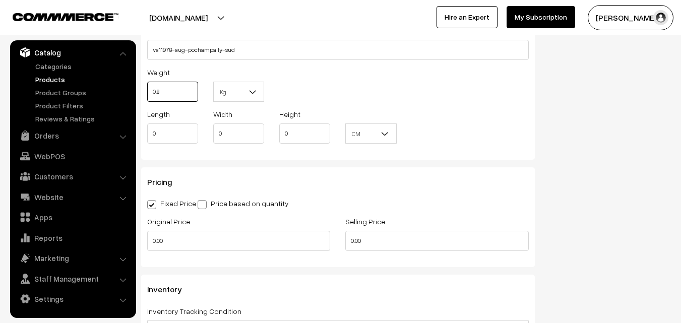
scroll to position [756, 0]
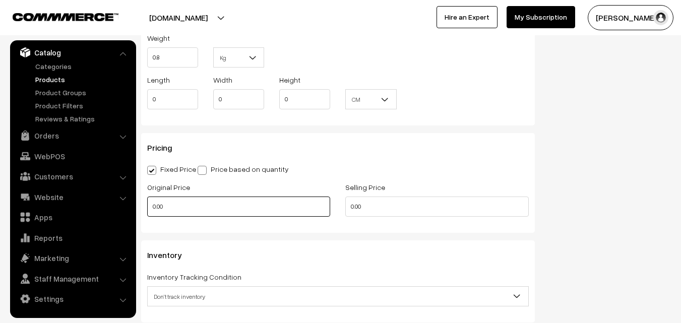
type input "0.80"
click at [182, 208] on input "0.00" at bounding box center [238, 207] width 183 height 20
type input "3500"
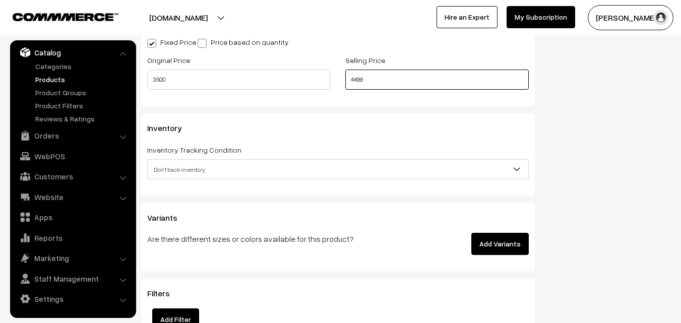
scroll to position [907, 0]
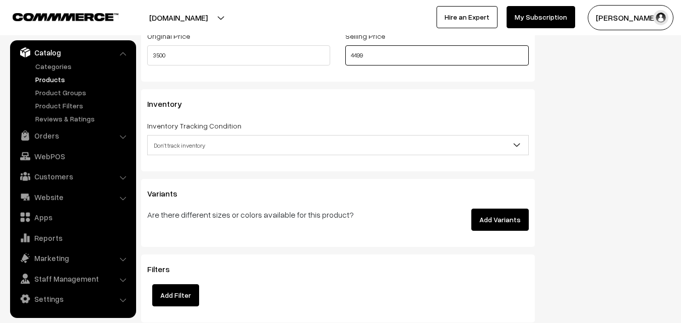
type input "4499"
click at [163, 143] on span "Don't track inventory" at bounding box center [338, 146] width 381 height 18
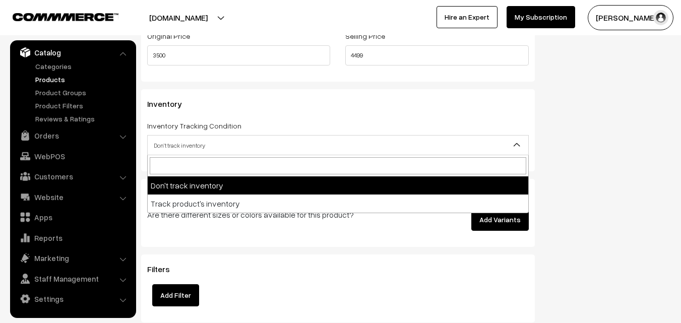
select select "2"
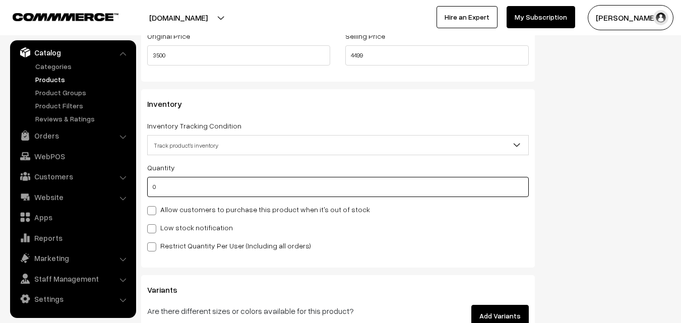
click at [175, 192] on input "0" at bounding box center [338, 187] width 382 height 20
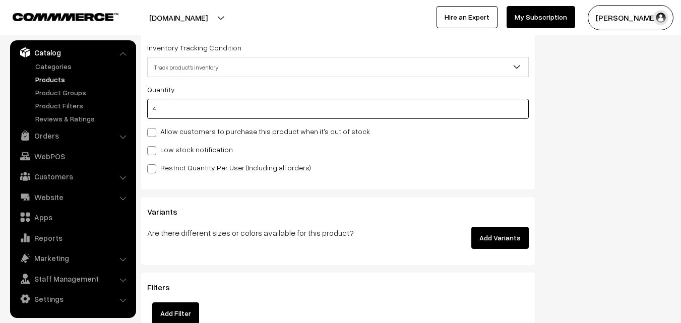
scroll to position [1008, 0]
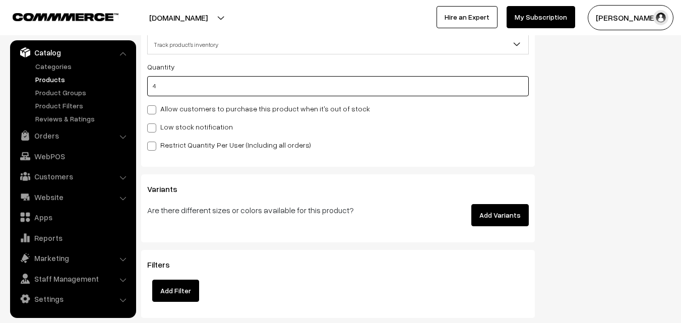
type input "4"
click at [158, 129] on label "Low stock notification" at bounding box center [190, 127] width 86 height 11
click at [154, 129] on input "Low stock notification" at bounding box center [150, 126] width 7 height 7
checkbox input "true"
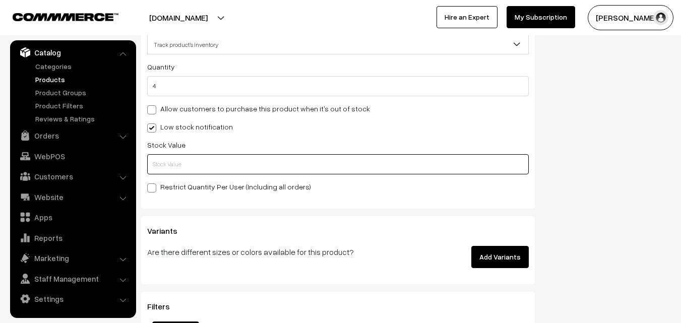
click at [158, 158] on input "text" at bounding box center [338, 164] width 382 height 20
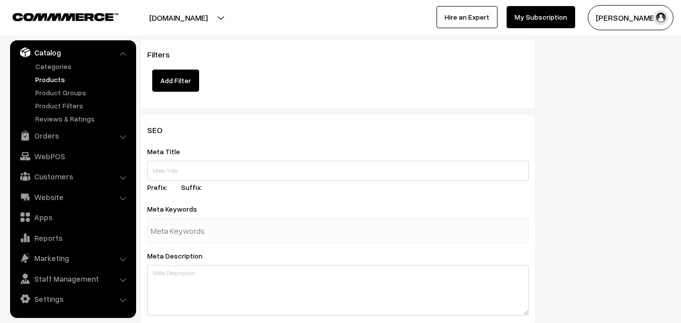
scroll to position [1501, 0]
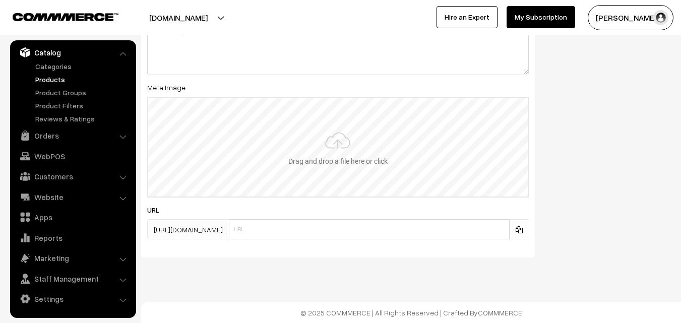
type input "2"
click at [378, 157] on input "file" at bounding box center [338, 147] width 380 height 99
type input "C:\fakepath\ikkat-dupatta-va11978-aug.jpeg"
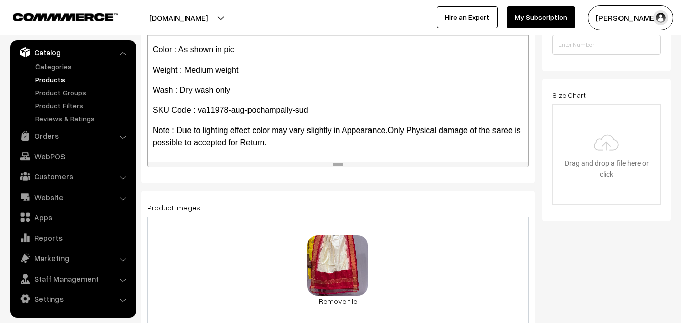
scroll to position [0, 0]
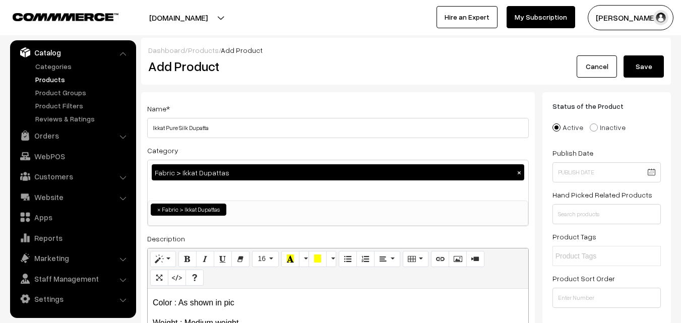
click at [636, 60] on button "Save" at bounding box center [644, 66] width 40 height 22
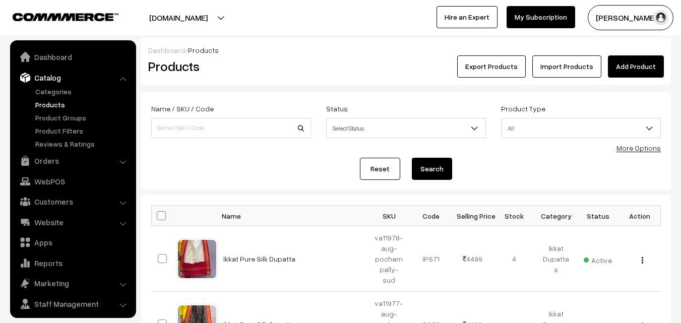
scroll to position [25, 0]
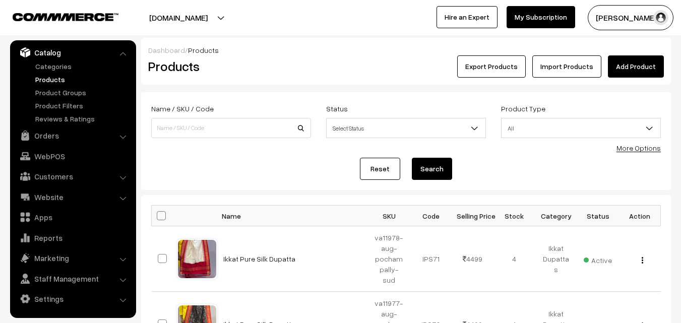
click at [619, 65] on link "Add Product" at bounding box center [636, 66] width 56 height 22
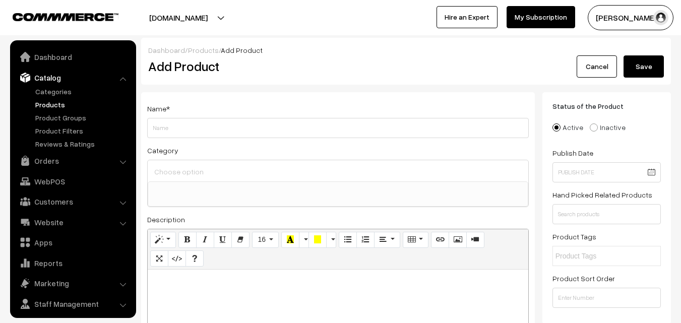
select select
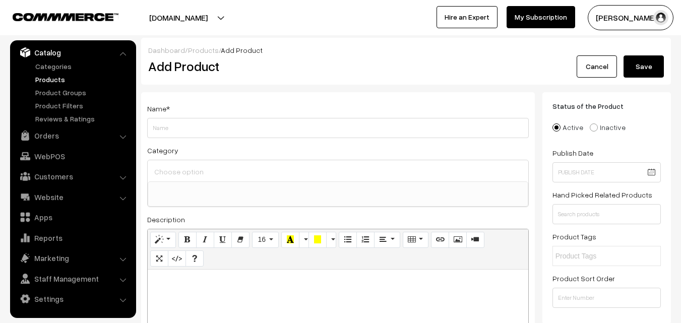
paste div
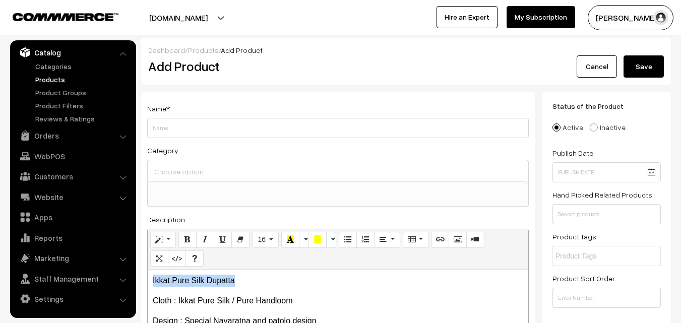
drag, startPoint x: 242, startPoint y: 283, endPoint x: 142, endPoint y: 278, distance: 100.0
click at [142, 278] on div "Name * Category Uppada Sarees Uppada Sarees > Uppada Plain Sarees Uppada Sarees…" at bounding box center [338, 254] width 394 height 325
copy p "Ikkat Pure Silk Dupatta"
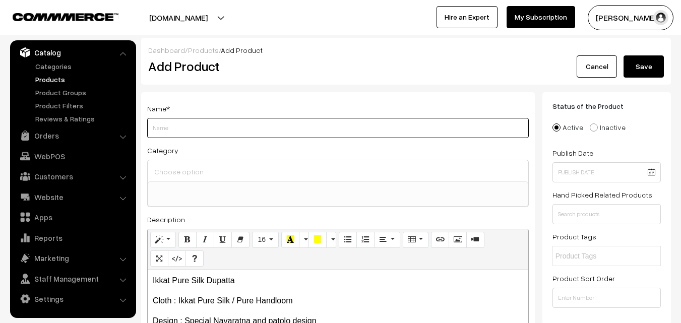
click at [174, 132] on input "Weight" at bounding box center [338, 128] width 382 height 20
paste input "Ikkat Pure Silk Dupatta"
type input "Ikkat Pure Silk Dupatta"
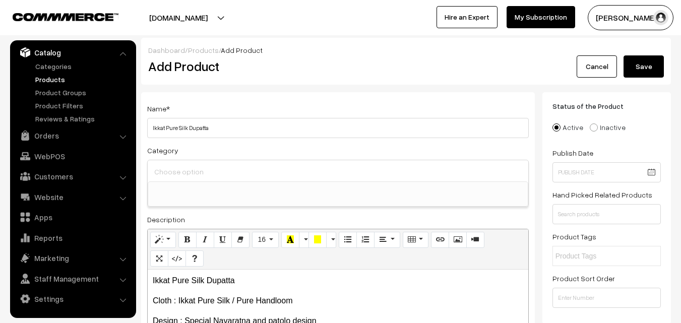
click at [172, 167] on input at bounding box center [338, 171] width 373 height 15
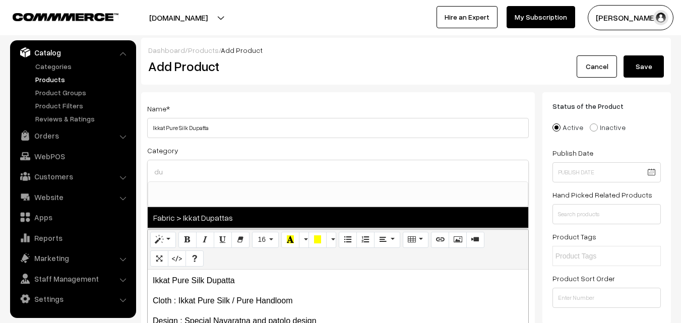
type input "du"
click at [203, 215] on span "Fabric > Ikkat Dupattas" at bounding box center [338, 217] width 381 height 21
select select "37"
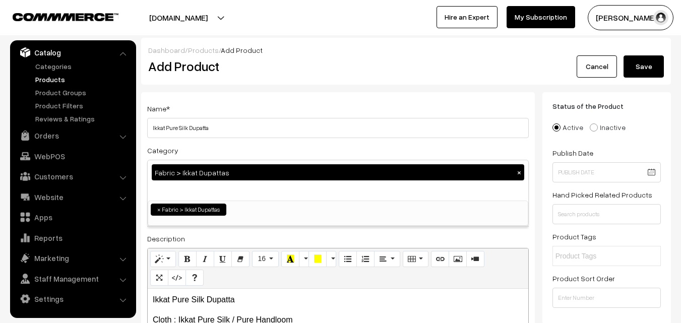
scroll to position [531, 0]
click at [238, 95] on div "Name * Ikkat Pure Silk Dupatta Category Fabric > Ikkat Dupattas × Uppada Sarees…" at bounding box center [338, 264] width 394 height 344
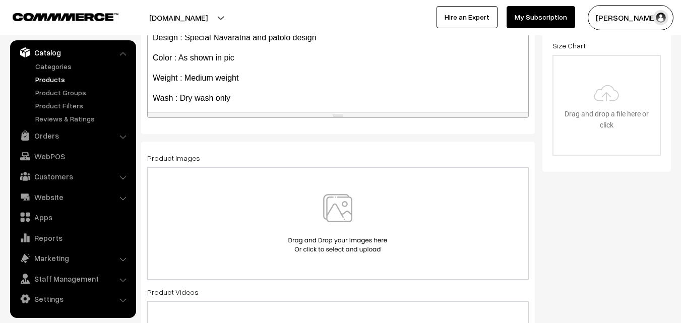
scroll to position [57, 0]
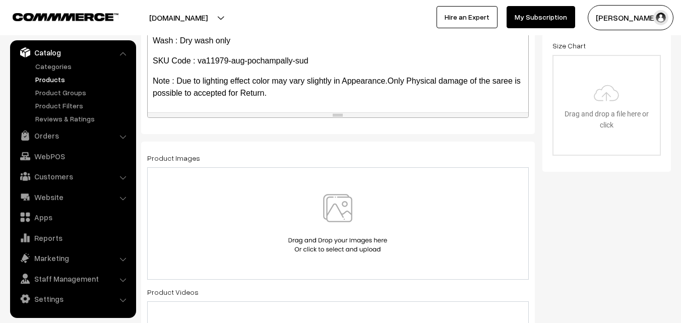
click at [339, 198] on img at bounding box center [338, 223] width 104 height 59
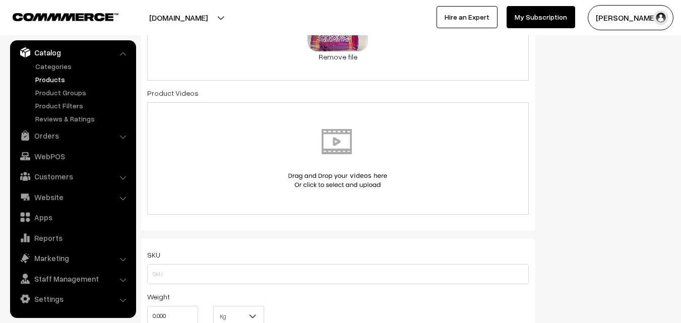
scroll to position [504, 0]
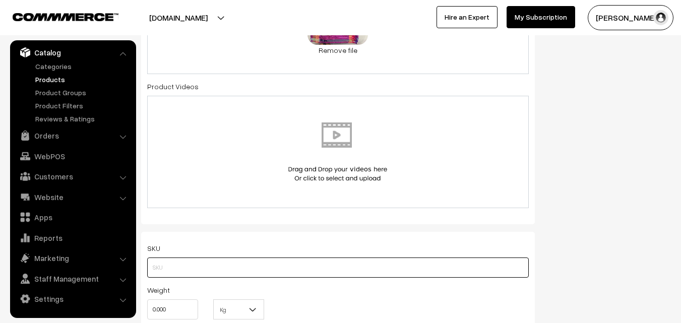
click at [158, 269] on input "text" at bounding box center [338, 268] width 382 height 20
paste input "va11979-aug-pochampally-sud"
type input "va11979-aug-pochampally-sud"
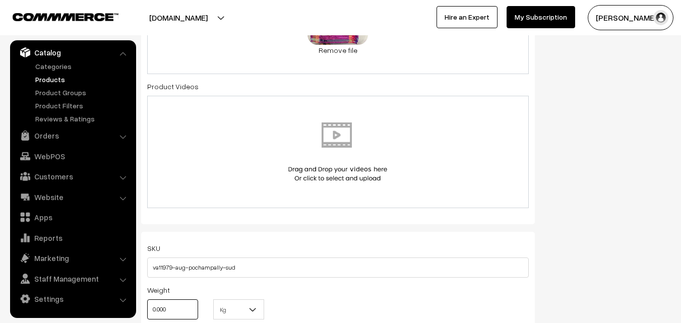
click at [173, 305] on input "0.000" at bounding box center [172, 309] width 51 height 20
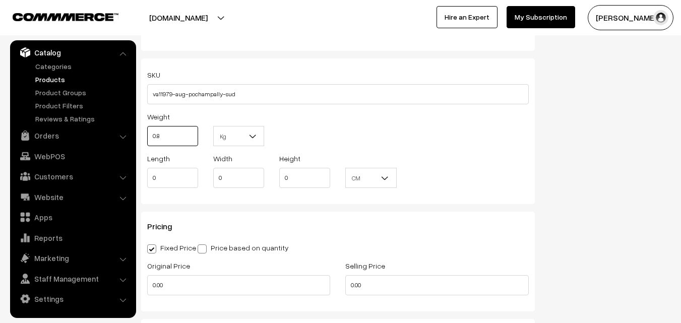
scroll to position [807, 0]
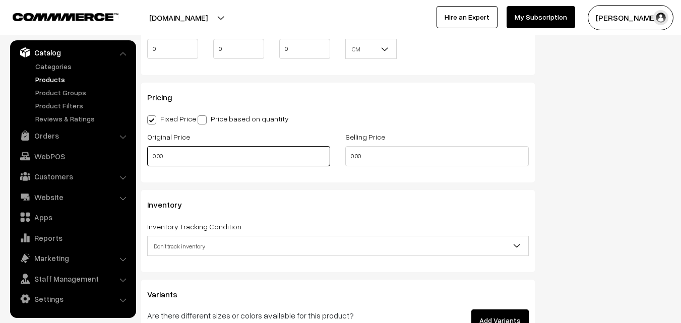
type input "0.80"
click at [169, 161] on input "0.00" at bounding box center [238, 156] width 183 height 20
type input "3500"
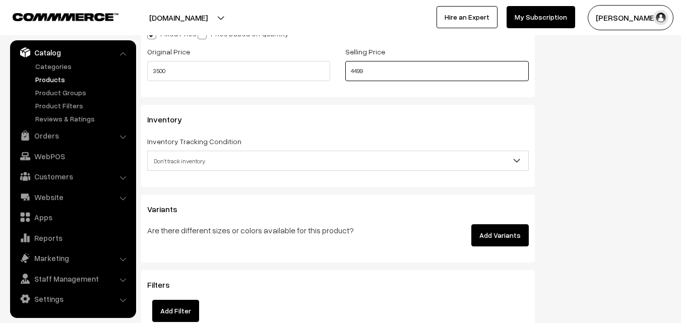
scroll to position [907, 0]
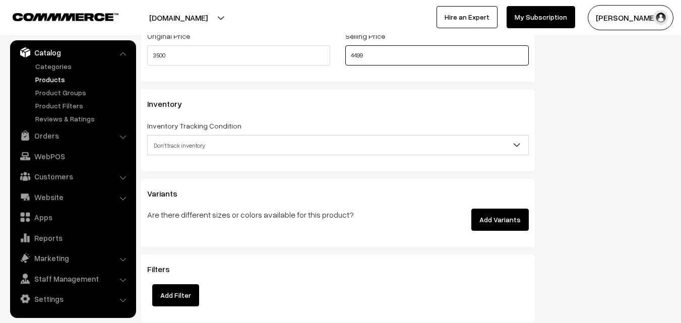
type input "4499"
click at [176, 146] on span "Don't track inventory" at bounding box center [338, 146] width 381 height 18
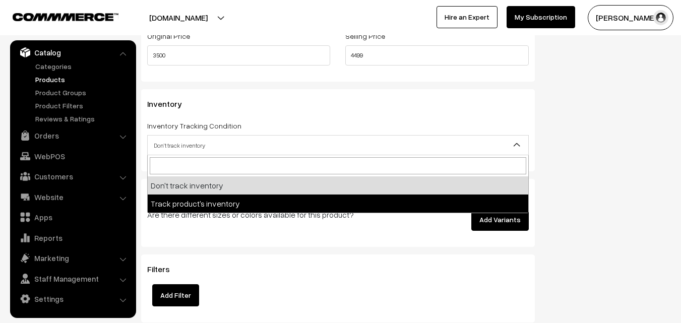
select select "2"
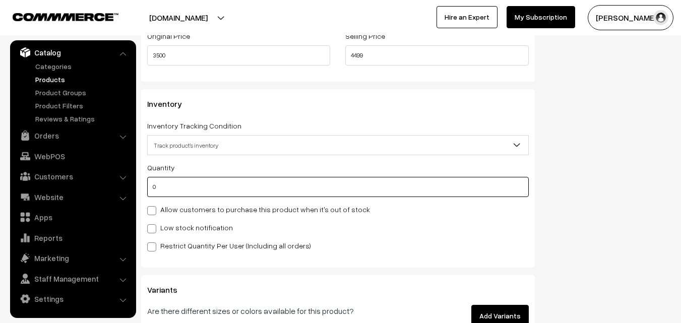
click at [173, 188] on input "0" at bounding box center [338, 187] width 382 height 20
type input "4"
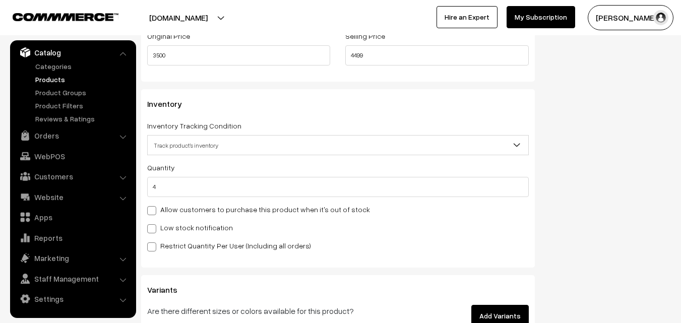
click at [168, 231] on label "Low stock notification" at bounding box center [190, 227] width 86 height 11
click at [154, 230] on input "Low stock notification" at bounding box center [150, 227] width 7 height 7
checkbox input "true"
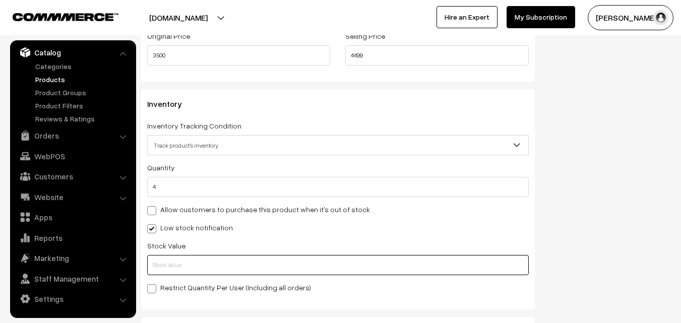
click at [165, 264] on input "text" at bounding box center [338, 265] width 382 height 20
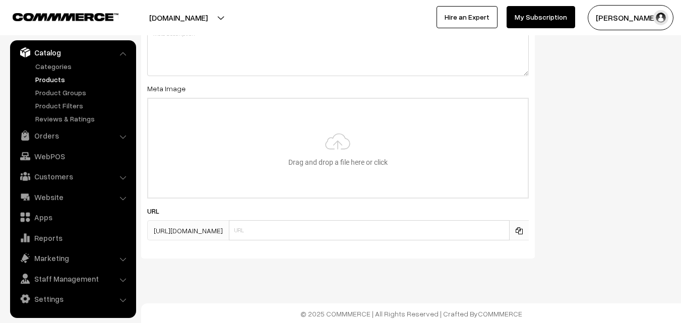
scroll to position [1501, 0]
type input "2"
click at [329, 148] on input "file" at bounding box center [338, 147] width 380 height 99
type input "C:\fakepath\ikkat-dupatta-va11979-aug.jpeg"
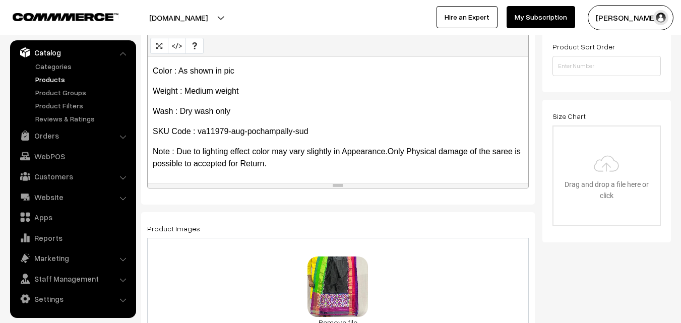
scroll to position [0, 0]
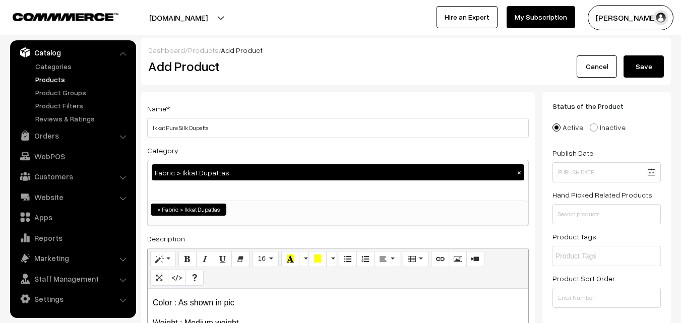
click at [626, 67] on button "Save" at bounding box center [644, 66] width 40 height 22
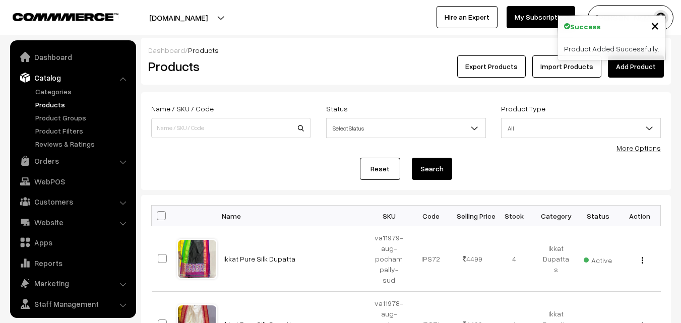
scroll to position [25, 0]
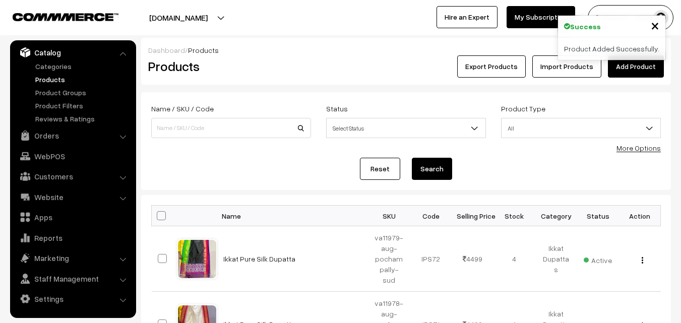
click at [291, 64] on h2 "Products" at bounding box center [229, 66] width 162 height 16
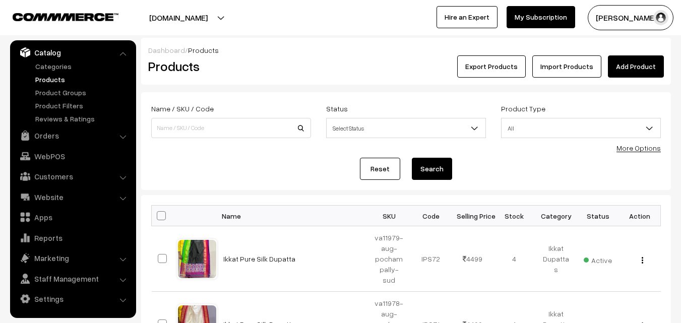
click at [646, 64] on link "Add Product" at bounding box center [636, 66] width 56 height 22
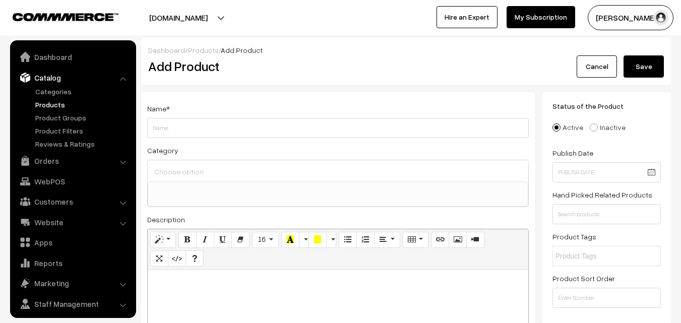
select select
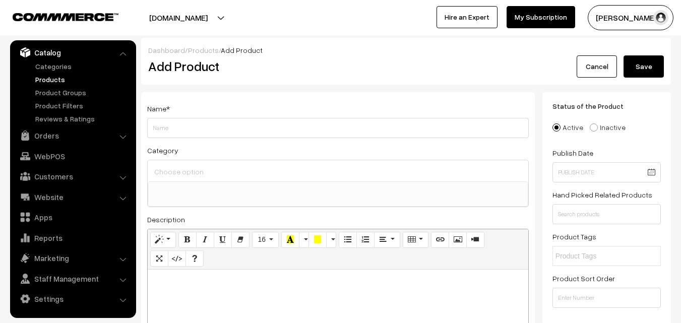
click at [251, 275] on p at bounding box center [338, 281] width 371 height 12
paste div
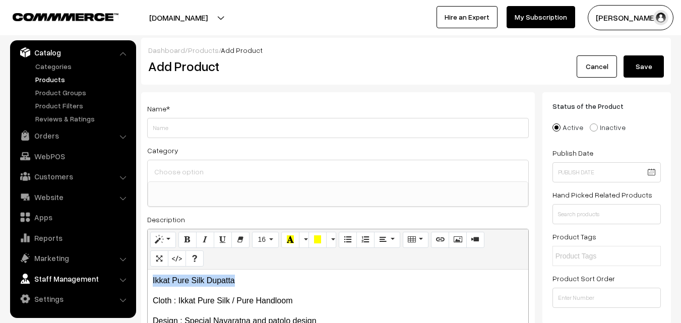
drag, startPoint x: 261, startPoint y: 279, endPoint x: 95, endPoint y: 279, distance: 165.9
copy p "Ikkat Pure Silk Dupatta"
click at [171, 142] on div "Name * Category Uppada Sarees Uppada Sarees > Uppada Plain Sarees Uppada Sarees…" at bounding box center [338, 254] width 394 height 325
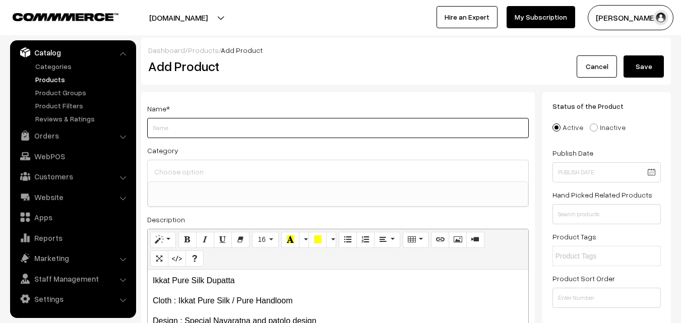
click at [173, 134] on input "Weight" at bounding box center [338, 128] width 382 height 20
paste input "Ikkat Pure Silk Dupatta"
type input "Ikkat Pure Silk Dupatta"
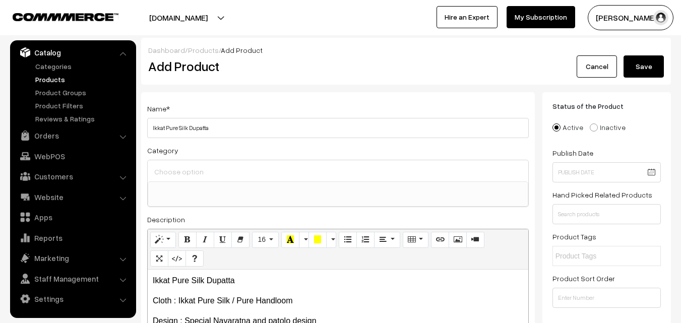
click at [173, 168] on input at bounding box center [338, 171] width 373 height 15
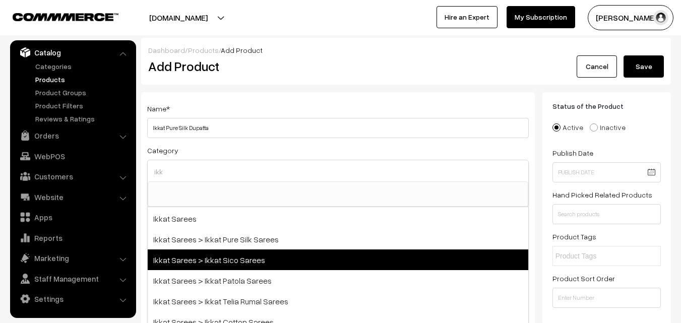
scroll to position [28, 0]
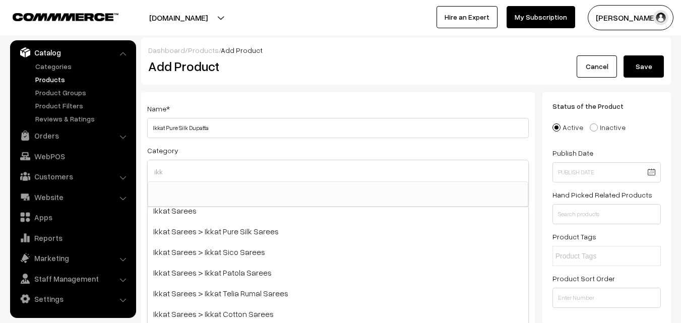
drag, startPoint x: 186, startPoint y: 172, endPoint x: 139, endPoint y: 172, distance: 46.9
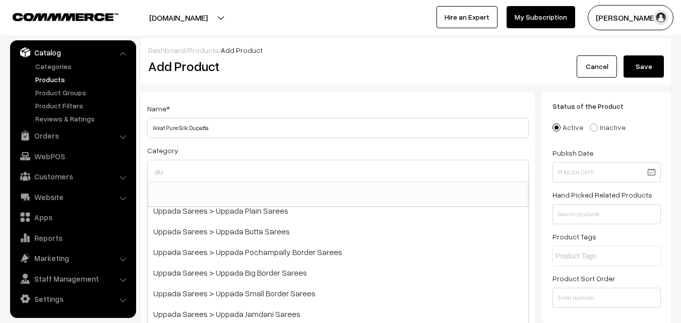
scroll to position [0, 0]
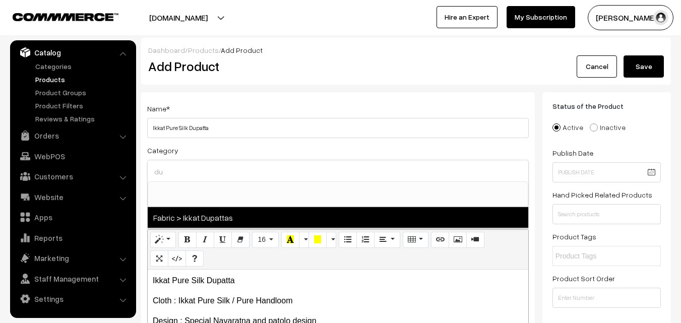
type input "du"
click at [197, 221] on span "Fabric > Ikkat Dupattas" at bounding box center [338, 217] width 381 height 21
select select "37"
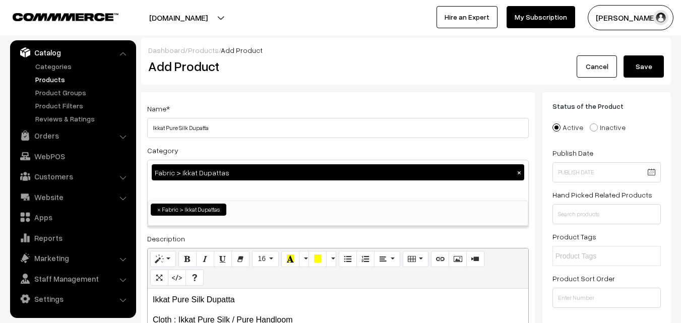
scroll to position [531, 0]
click at [237, 111] on div "Name * Ikkat Pure Silk Dupatta" at bounding box center [338, 120] width 382 height 36
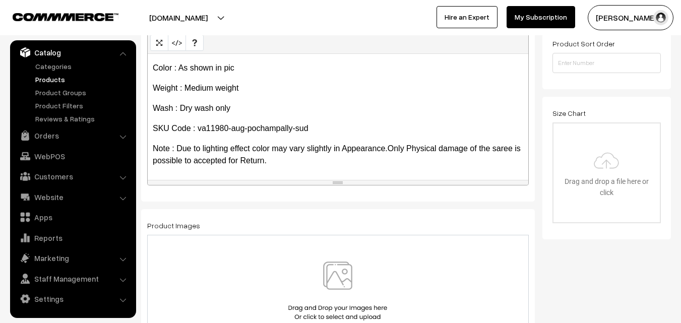
scroll to position [252, 0]
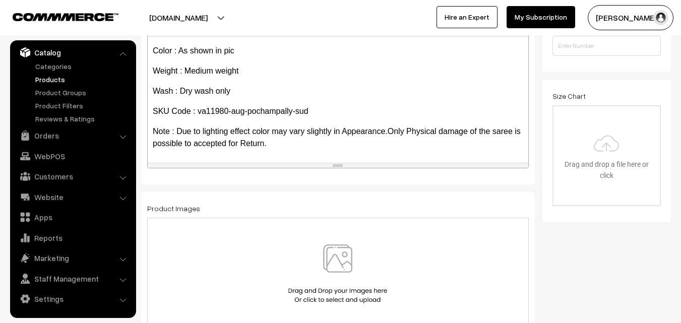
click at [339, 247] on img at bounding box center [338, 274] width 104 height 59
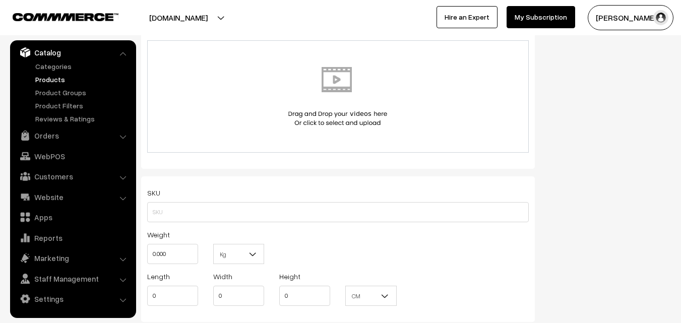
scroll to position [605, 0]
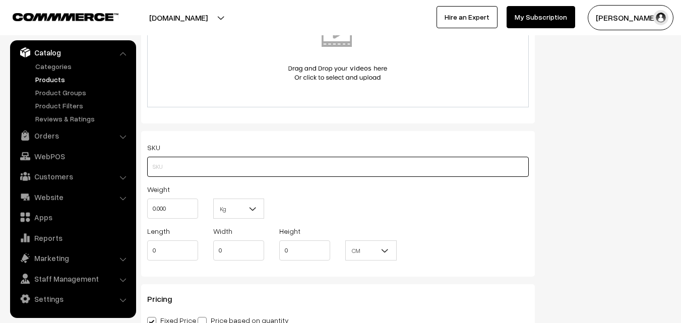
click at [177, 170] on input "text" at bounding box center [338, 167] width 382 height 20
paste input "va11980-aug-pochampally-sud"
type input "va11980-aug-pochampally-sud"
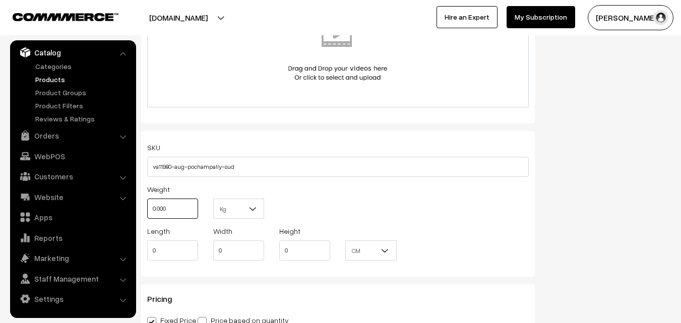
click at [174, 203] on input "0.000" at bounding box center [172, 209] width 51 height 20
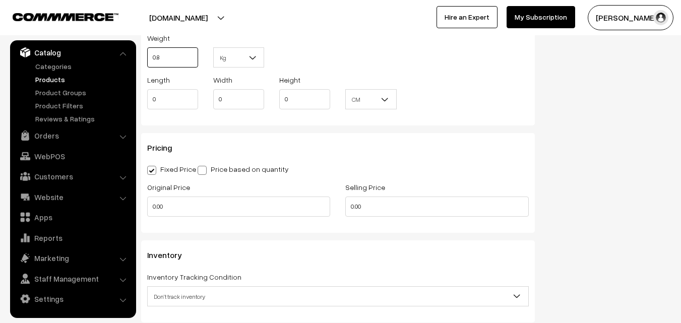
scroll to position [807, 0]
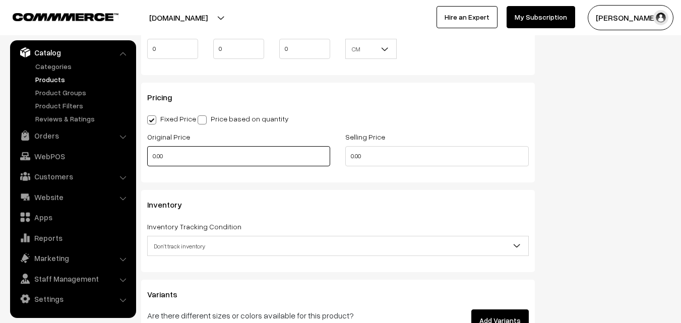
type input "0.80"
click at [165, 153] on input "0.00" at bounding box center [238, 156] width 183 height 20
type input "3500"
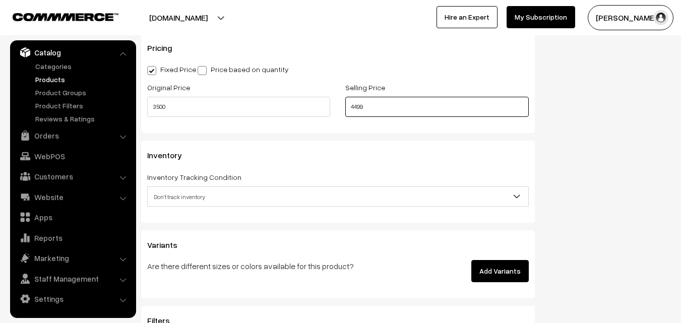
scroll to position [958, 0]
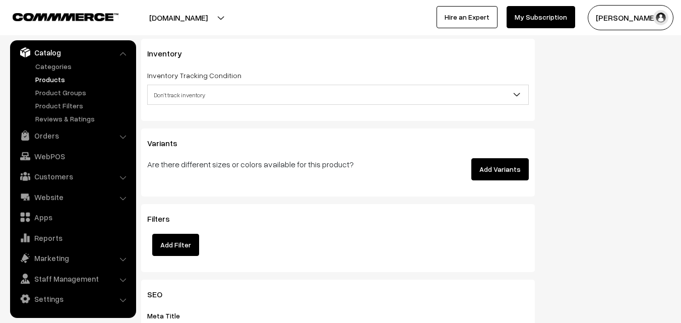
type input "4499"
click at [187, 87] on span "Don't track inventory" at bounding box center [338, 95] width 381 height 18
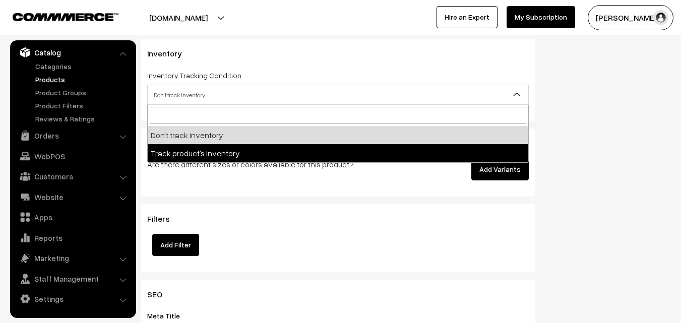
select select "2"
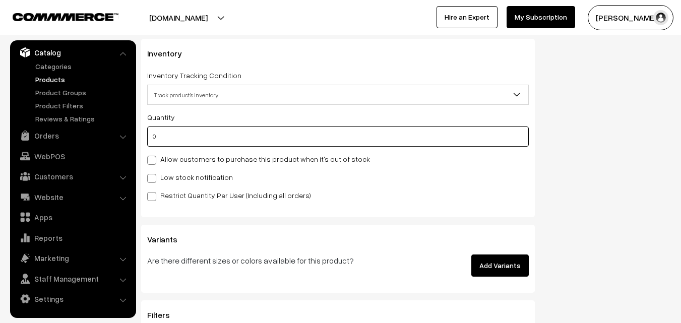
click at [185, 142] on input "0" at bounding box center [338, 137] width 382 height 20
type input "4"
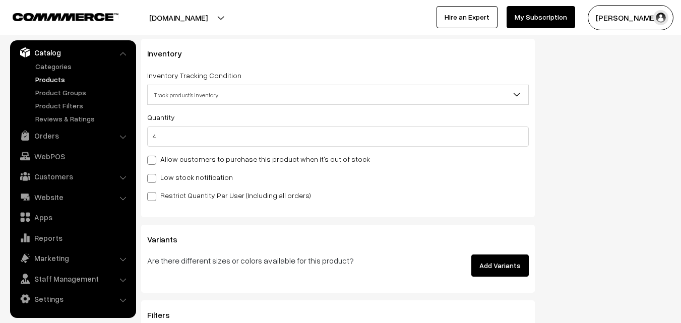
click at [163, 176] on label "Low stock notification" at bounding box center [190, 177] width 86 height 11
click at [154, 176] on input "Low stock notification" at bounding box center [150, 176] width 7 height 7
checkbox input "true"
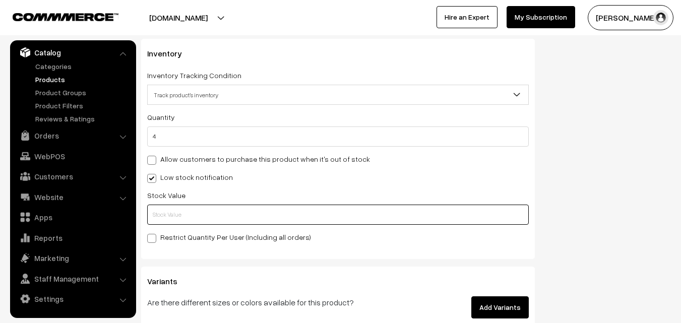
click at [154, 212] on input "text" at bounding box center [338, 215] width 382 height 20
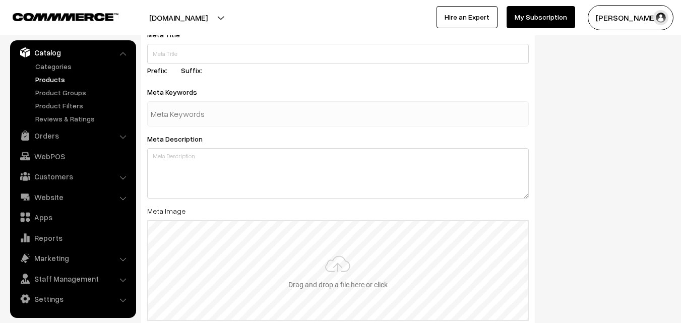
scroll to position [1501, 0]
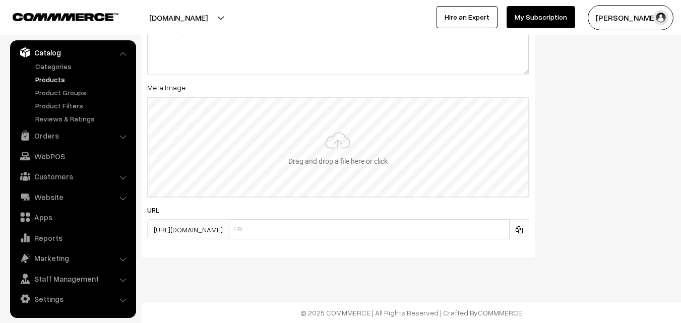
type input "2"
click at [328, 152] on input "file" at bounding box center [338, 147] width 380 height 99
type input "C:\fakepath\ikkat-dupatta-va11980-aug.jpeg"
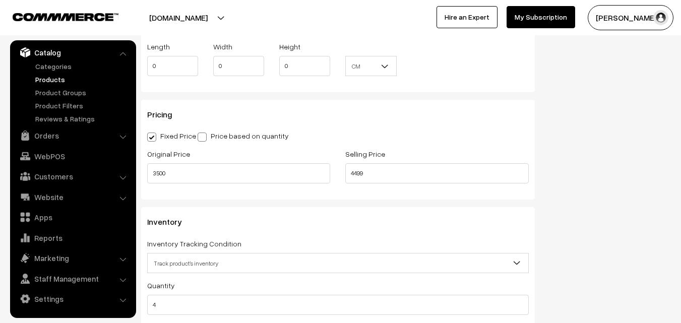
scroll to position [0, 0]
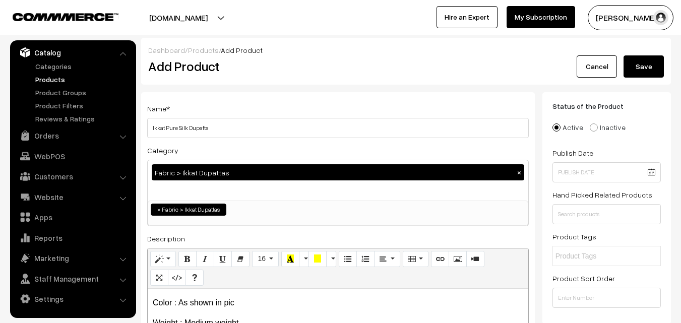
click at [651, 60] on button "Save" at bounding box center [644, 66] width 40 height 22
